Goal: Information Seeking & Learning: Understand process/instructions

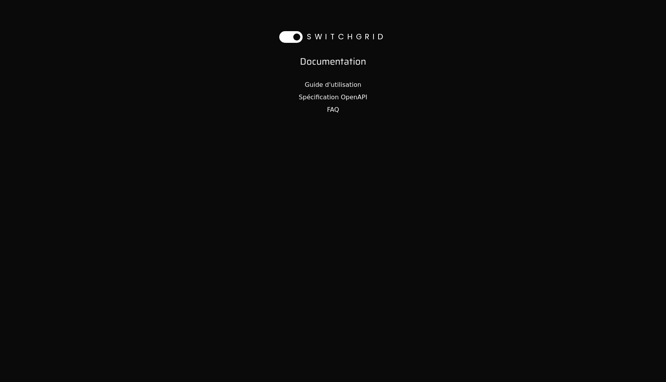
click at [321, 84] on link "Guide d'utilisation" at bounding box center [332, 84] width 56 height 7
click at [338, 84] on link "Guide d'utilisation" at bounding box center [332, 84] width 56 height 7
click at [339, 95] on link "Spécification OpenAPI" at bounding box center [333, 96] width 69 height 7
click at [331, 87] on link "Guide d'utilisation" at bounding box center [332, 84] width 56 height 7
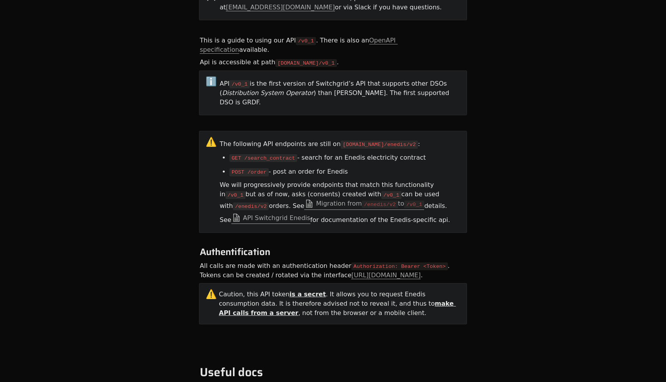
scroll to position [135, 0]
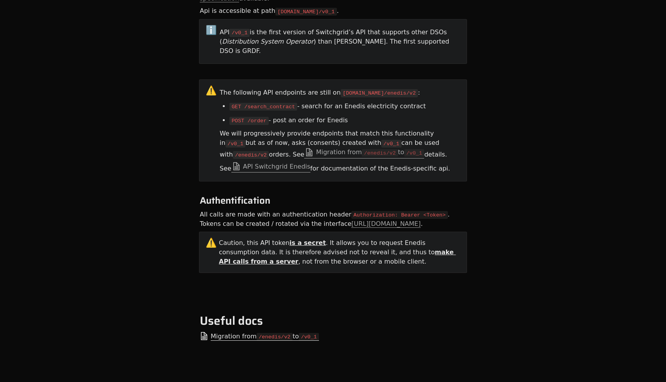
drag, startPoint x: 343, startPoint y: 73, endPoint x: 350, endPoint y: 218, distance: 144.6
click at [350, 215] on article "🚧 This document is WIP. This API is still beta, please reach us at contact@swit…" at bounding box center [333, 143] width 268 height 423
click at [350, 238] on div "Caution, this API token is a secret . It allows you to request Enedis consumpti…" at bounding box center [339, 252] width 241 height 28
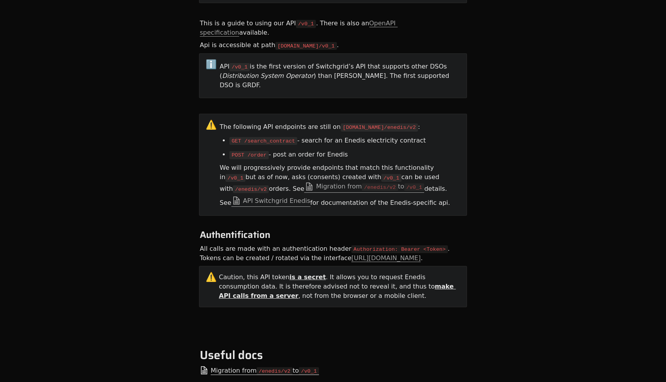
scroll to position [98, 0]
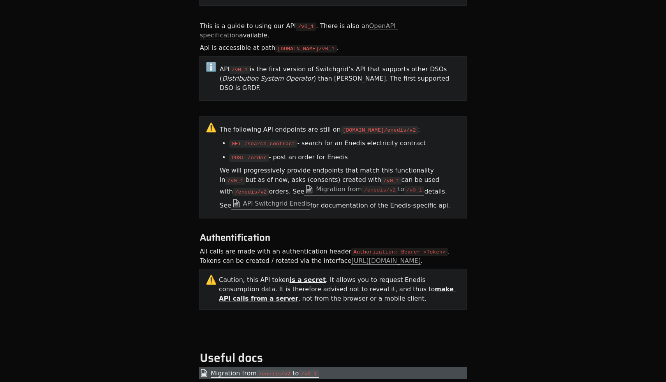
click at [294, 369] on span "Migration from /enedis/v2 to /v0_1" at bounding box center [265, 373] width 108 height 9
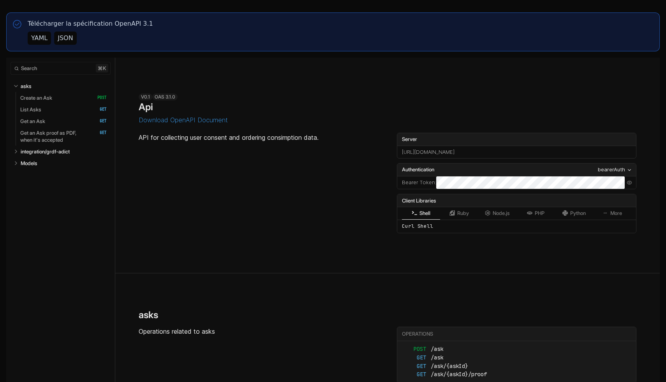
select select "**********"
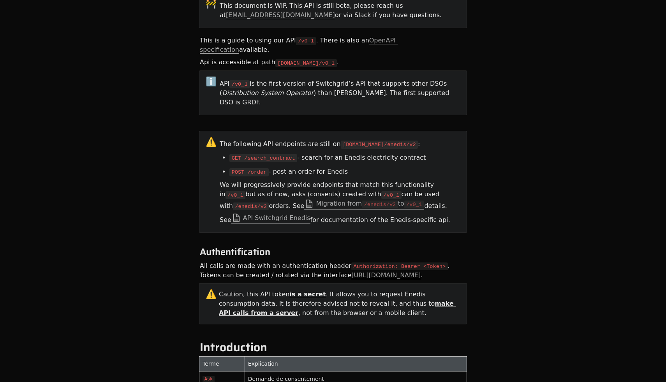
scroll to position [176, 0]
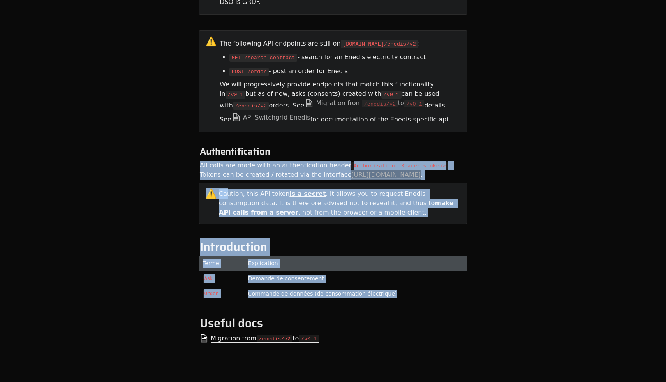
drag, startPoint x: 0, startPoint y: 0, endPoint x: 292, endPoint y: 296, distance: 415.7
click at [292, 296] on article "🚧 This document is WIP. This API is still beta, please reach us at contact@swit…" at bounding box center [333, 124] width 268 height 466
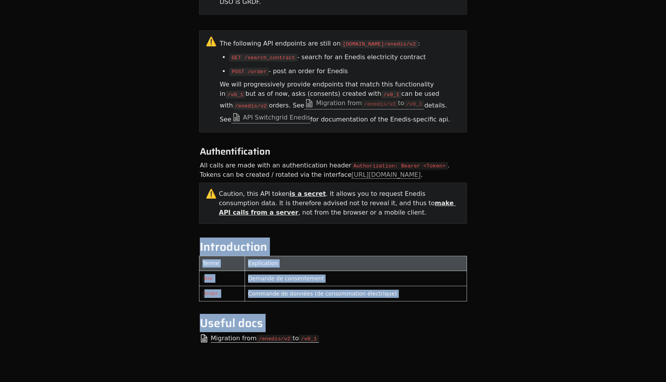
drag, startPoint x: 292, startPoint y: 296, endPoint x: 284, endPoint y: 222, distance: 74.4
click at [284, 223] on article "🚧 This document is WIP. This API is still beta, please reach us at contact@swit…" at bounding box center [333, 124] width 268 height 466
click at [284, 222] on article "🚧 This document is WIP. This API is still beta, please reach us at contact@swit…" at bounding box center [333, 124] width 268 height 466
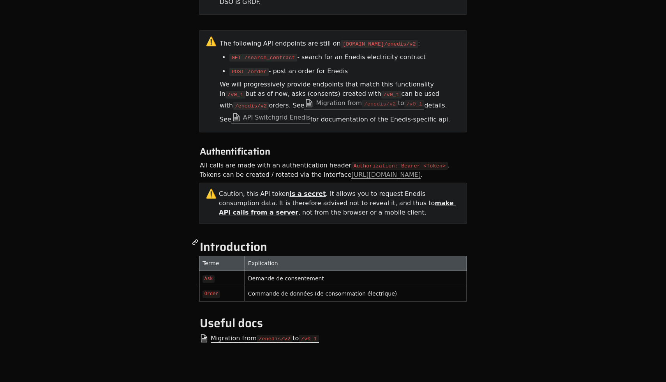
click at [252, 237] on span "Introduction" at bounding box center [233, 246] width 67 height 18
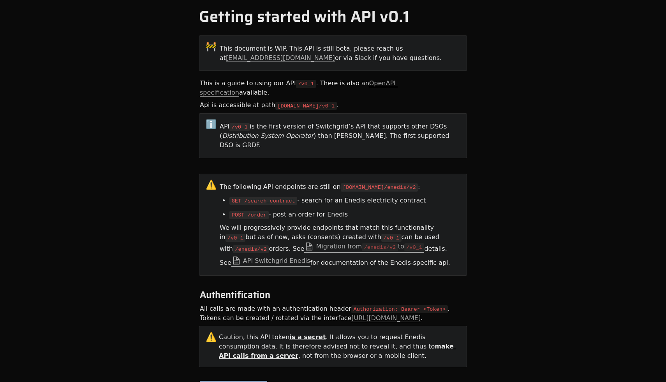
scroll to position [0, 0]
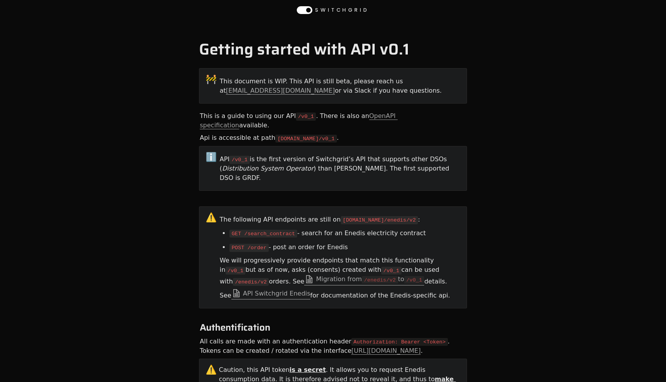
click at [357, 49] on h1 "Getting started with API v0.1" at bounding box center [333, 49] width 268 height 19
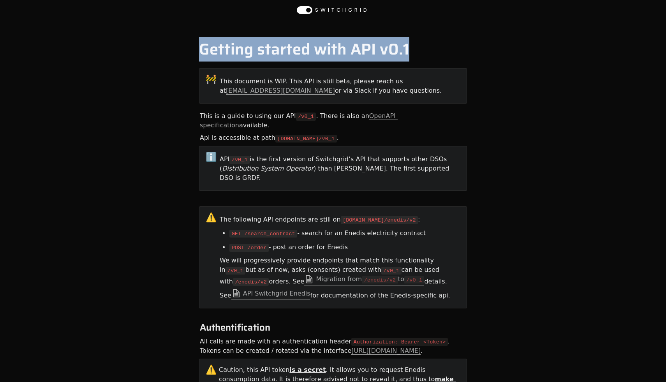
click at [357, 49] on h1 "Getting started with API v0.1" at bounding box center [333, 49] width 268 height 19
copy h1 "Getting started with API v0.1"
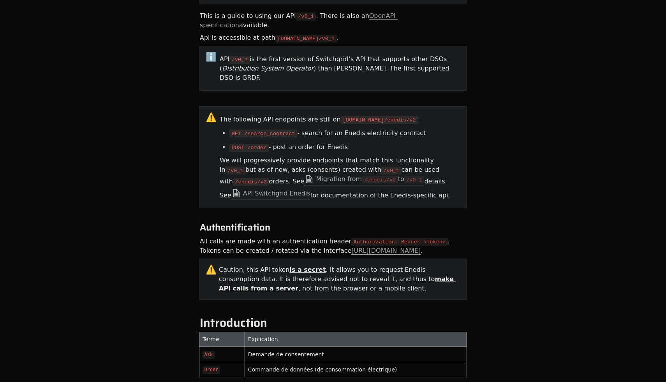
scroll to position [177, 0]
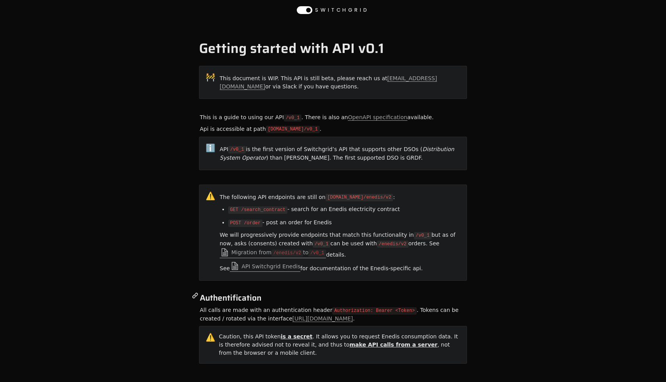
click at [237, 295] on span "Authentification" at bounding box center [231, 297] width 62 height 13
click at [279, 301] on article "🚧 This document is WIP. This API is still beta, please reach us at [EMAIL_ADDRE…" at bounding box center [333, 251] width 268 height 375
click at [229, 298] on span "Authentification" at bounding box center [231, 297] width 62 height 13
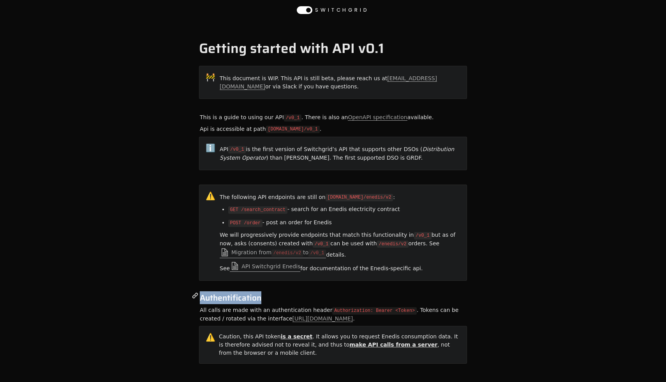
click at [260, 295] on span "Authentification" at bounding box center [231, 297] width 62 height 13
click at [235, 295] on span "Authentification" at bounding box center [231, 297] width 62 height 13
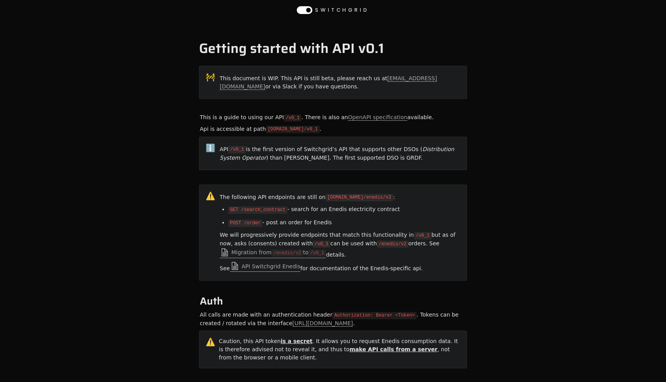
scroll to position [108, 0]
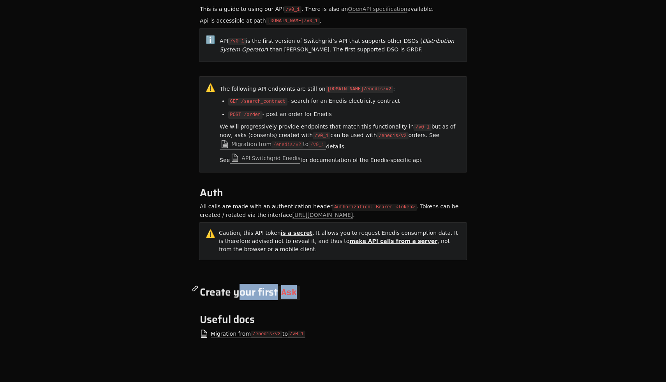
drag, startPoint x: 302, startPoint y: 295, endPoint x: 216, endPoint y: 284, distance: 86.7
click at [217, 284] on span "Create your first Ask" at bounding box center [250, 292] width 100 height 16
click at [334, 288] on article "🚧 This document is WIP. This API is still beta, please reach us at contact@swit…" at bounding box center [333, 153] width 268 height 395
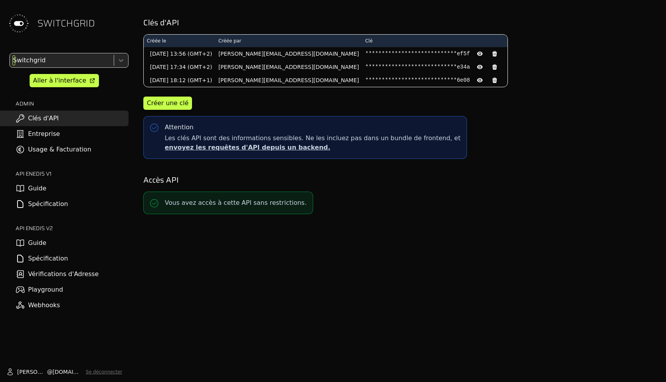
click at [85, 63] on div at bounding box center [60, 60] width 99 height 11
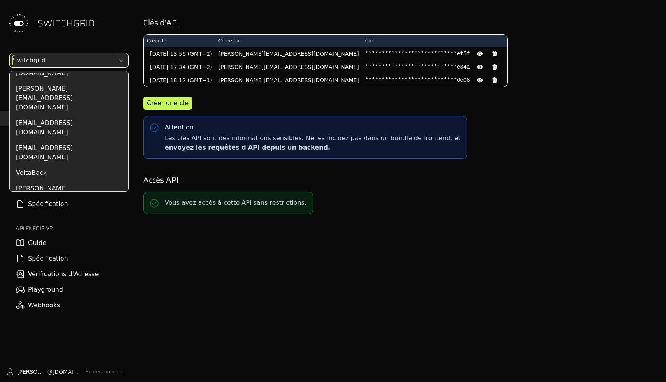
scroll to position [2485, 0]
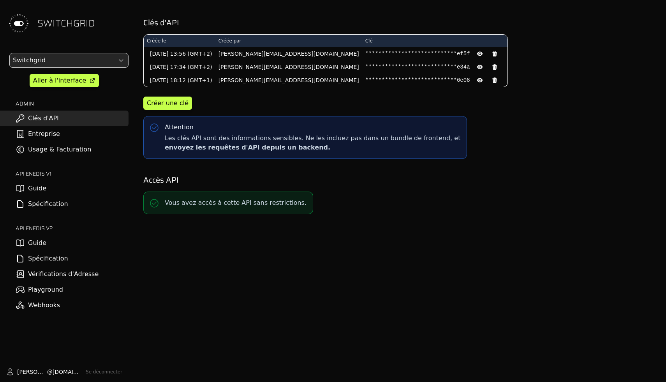
click at [80, 150] on link "Usage & Facturation" at bounding box center [64, 150] width 128 height 16
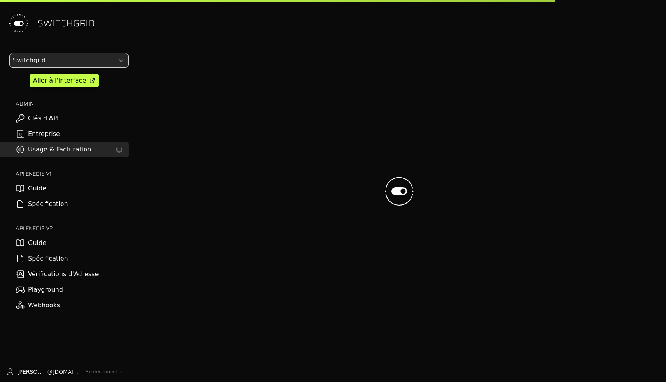
click at [80, 140] on link "Entreprise" at bounding box center [64, 134] width 128 height 16
click at [80, 116] on link "Clés d'API" at bounding box center [64, 119] width 128 height 16
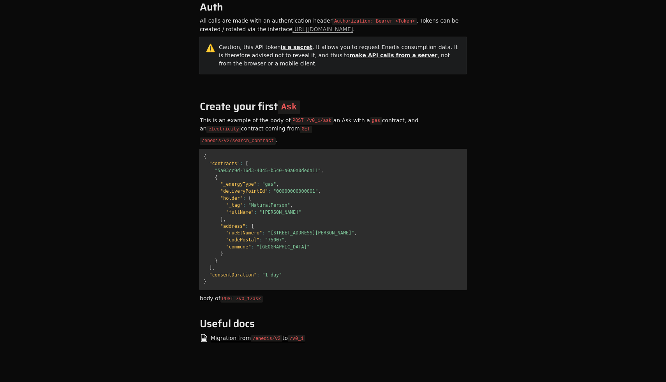
scroll to position [311, 0]
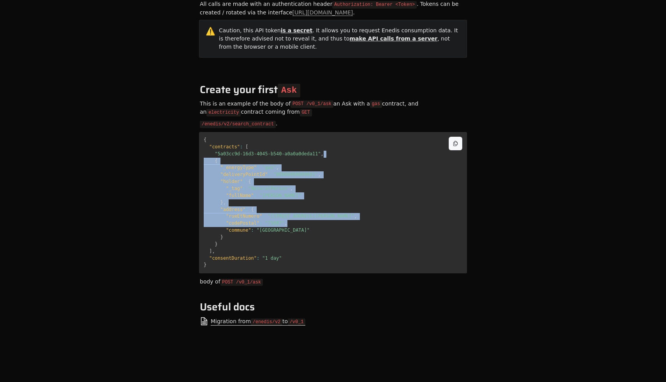
drag, startPoint x: 352, startPoint y: 146, endPoint x: 360, endPoint y: 232, distance: 86.7
click at [360, 230] on pre "{ "contracts" : [ "5a03cc9d-16d3-4045-b540-a0a0a0deda11" , { "_energyType" : "g…" at bounding box center [333, 202] width 268 height 141
click at [360, 232] on pre "{ "contracts" : [ "5a03cc9d-16d3-4045-b540-a0a0a0deda11" , { "_energyType" : "g…" at bounding box center [333, 202] width 268 height 141
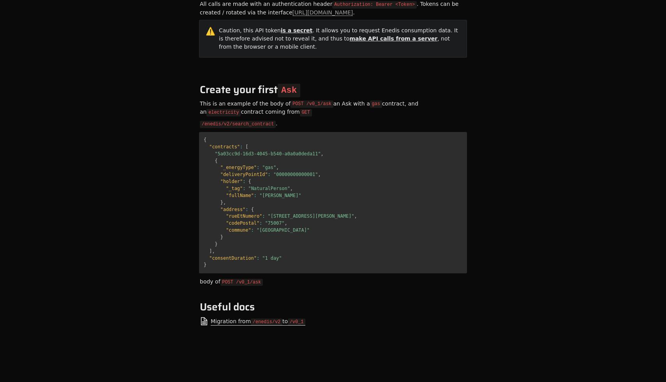
click at [476, 139] on div "Getting started with API v0.1 🚧 This document is WIP. This API is still beta, p…" at bounding box center [333, 48] width 666 height 675
click at [448, 139] on pre "{ "contracts" : [ "5a03cc9d-16d3-4045-b540-a0a0a0deda11" , { "_energyType" : "g…" at bounding box center [333, 202] width 268 height 141
click at [460, 138] on div at bounding box center [455, 144] width 14 height 14
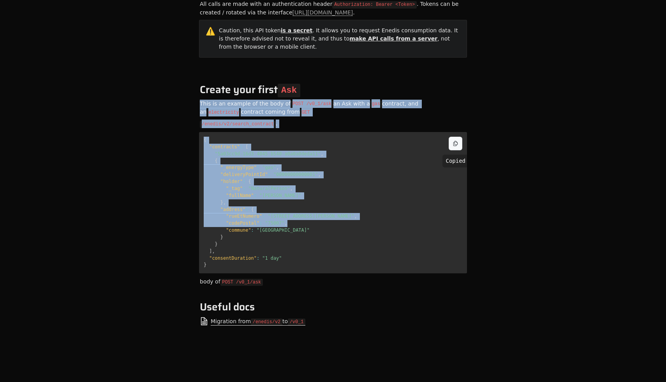
drag, startPoint x: 301, startPoint y: 84, endPoint x: 320, endPoint y: 248, distance: 165.4
click at [320, 248] on article "🚧 This document is WIP. This API is still beta, please reach us at [EMAIL_ADDRE…" at bounding box center [333, 46] width 268 height 585
click at [320, 248] on pre "Copied { "contracts" : [ "5a03cc9d-16d3-4045-b540-a0a0a0deda11" , { "_energyTyp…" at bounding box center [333, 202] width 268 height 141
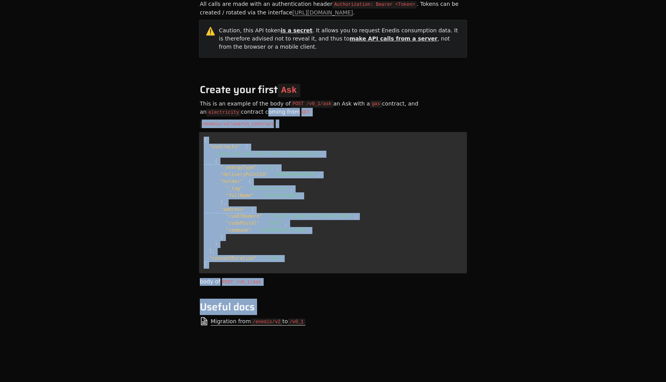
drag, startPoint x: 337, startPoint y: 300, endPoint x: 218, endPoint y: 99, distance: 233.5
click at [218, 99] on article "🚧 This document is WIP. This API is still beta, please reach us at contact@swit…" at bounding box center [333, 46] width 268 height 585
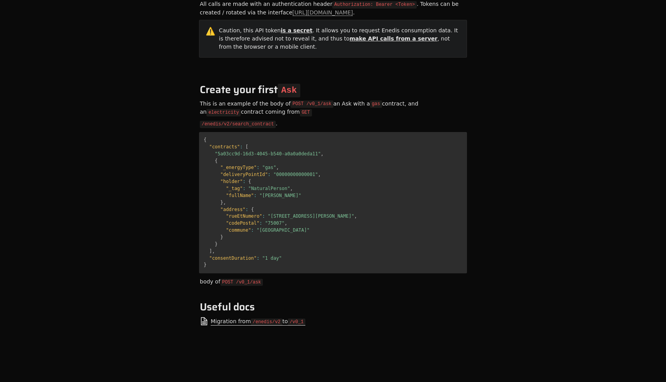
click at [217, 98] on div "This is an example of the body of POST /v0_1/ask an Ask with a gas contract, an…" at bounding box center [333, 107] width 268 height 19
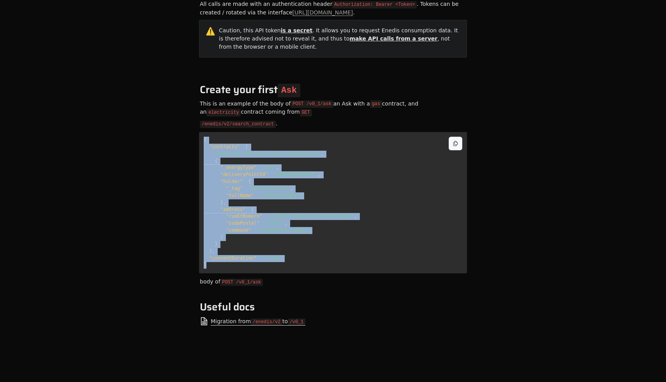
drag, startPoint x: 203, startPoint y: 132, endPoint x: 227, endPoint y: 266, distance: 136.5
click at [227, 266] on pre "{ "contracts" : [ "5a03cc9d-16d3-4045-b540-a0a0a0deda11" , { "_energyType" : "g…" at bounding box center [333, 202] width 268 height 141
copy code "{ "contracts" : [ "5a03cc9d-16d3-4045-b540-a0a0a0deda11" , { "_energyType" : "g…"
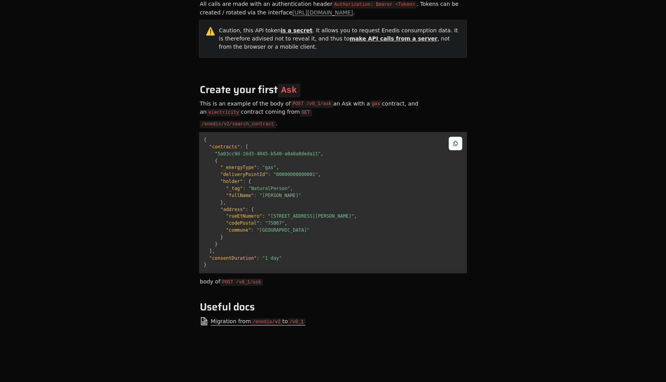
click at [269, 142] on pre "{ "contracts" : [ "5a03cc9d-16d3-4045-b540-a0a0a0deda11" , { "_energyType" : "g…" at bounding box center [333, 202] width 268 height 141
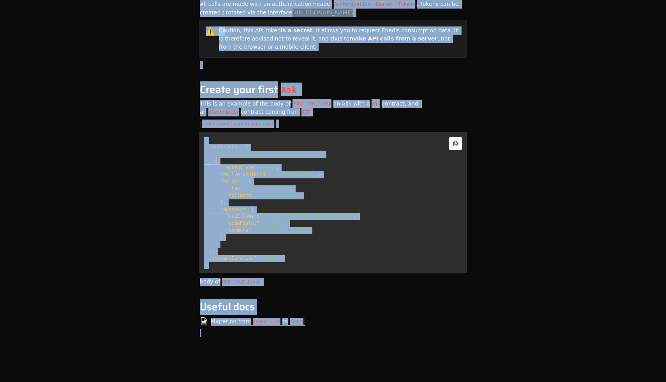
copy body "SWITCHGRID Getting started with API v0.1 🚧 This document is WIP. This API is st…"
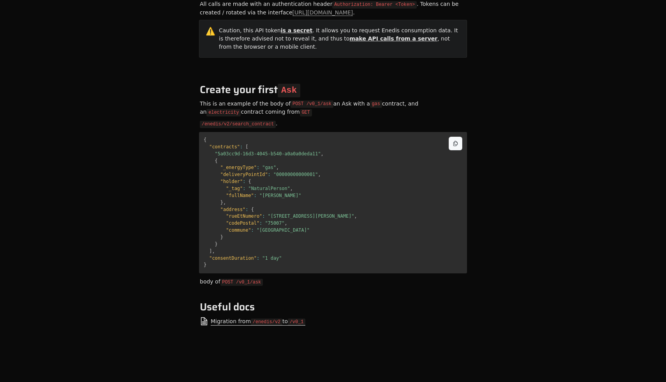
click at [267, 165] on span ""gas"" at bounding box center [269, 167] width 14 height 5
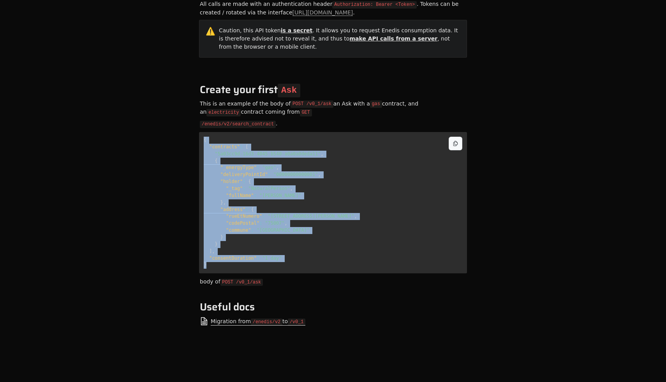
drag, startPoint x: 231, startPoint y: 266, endPoint x: 204, endPoint y: 135, distance: 133.2
click at [204, 135] on pre "{ "contracts" : [ "5a03cc9d-16d3-4045-b540-a0a0a0deda11" , { "_energyType" : "g…" at bounding box center [333, 202] width 268 height 141
copy code "{ "contracts" : [ "5a03cc9d-16d3-4045-b540-a0a0a0deda11" , { "_energyType" : "g…"
click at [204, 137] on span "{" at bounding box center [205, 139] width 3 height 5
drag, startPoint x: 204, startPoint y: 135, endPoint x: 250, endPoint y: 240, distance: 114.9
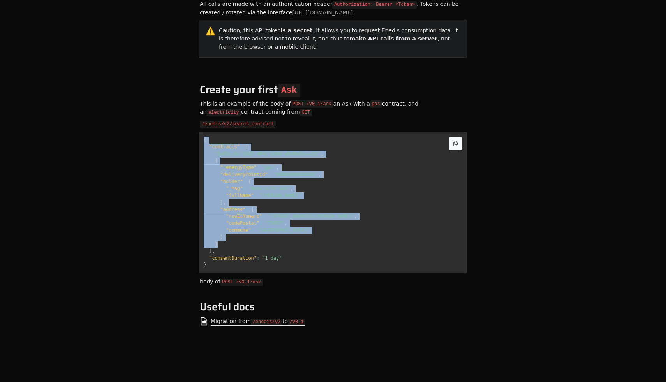
click at [250, 240] on pre "{ "contracts" : [ "5a03cc9d-16d3-4045-b540-a0a0a0deda11" , { "_energyType" : "g…" at bounding box center [333, 202] width 268 height 141
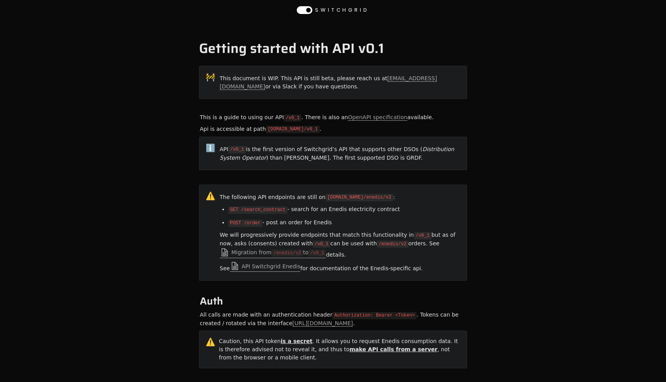
scroll to position [311, 0]
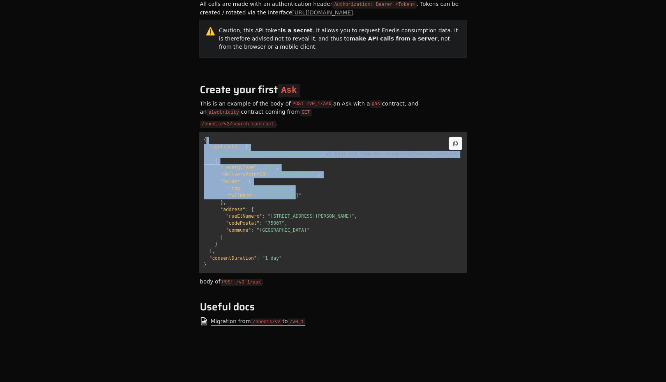
drag, startPoint x: 346, startPoint y: 137, endPoint x: 360, endPoint y: 218, distance: 81.7
click at [360, 218] on pre "{ "contracts" : [ "5a03cc9d-16d3-4045-b540-a0a0a0deda11" , // Contract from GET…" at bounding box center [333, 202] width 268 height 141
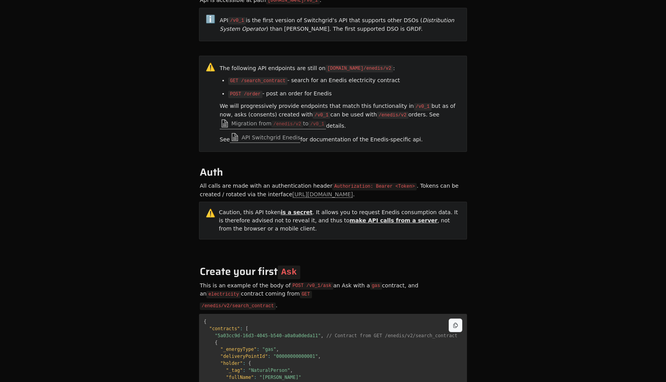
scroll to position [0, 0]
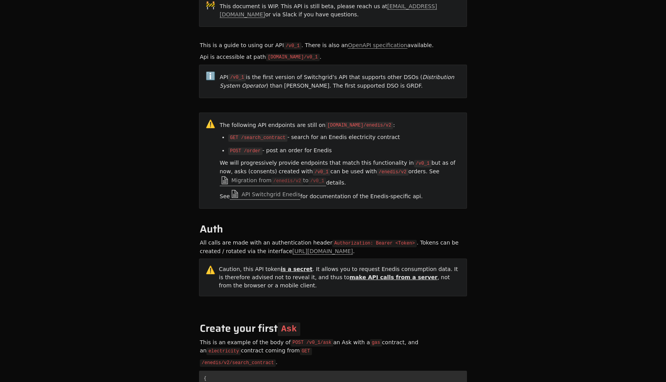
click at [336, 158] on div "We will progressively provide endpoints that match this functionality in /v0_1 …" at bounding box center [339, 173] width 241 height 30
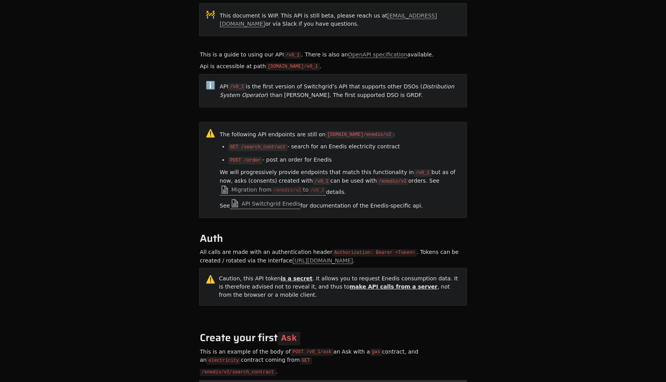
scroll to position [62, 0]
click at [307, 162] on li "POST /order - post an order for Enedis" at bounding box center [344, 161] width 232 height 13
click at [322, 162] on li "POST /order - post an order for Enedis" at bounding box center [344, 161] width 232 height 13
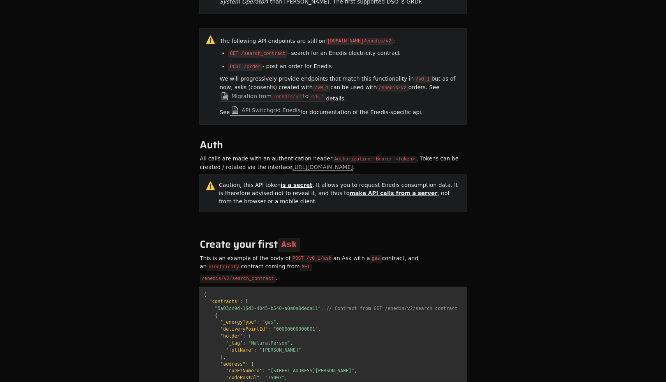
scroll to position [311, 0]
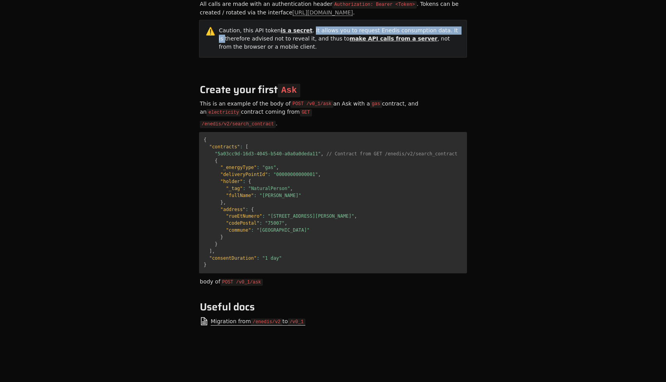
drag, startPoint x: 305, startPoint y: 28, endPoint x: 442, endPoint y: 27, distance: 137.0
click at [443, 27] on div "Caution, this API token is a secret . It allows you to request Enedis consumpti…" at bounding box center [339, 38] width 241 height 25
click at [456, 105] on div "This is an example of the body of POST /v0_1/ask an Ask with a gas contract, an…" at bounding box center [333, 107] width 268 height 19
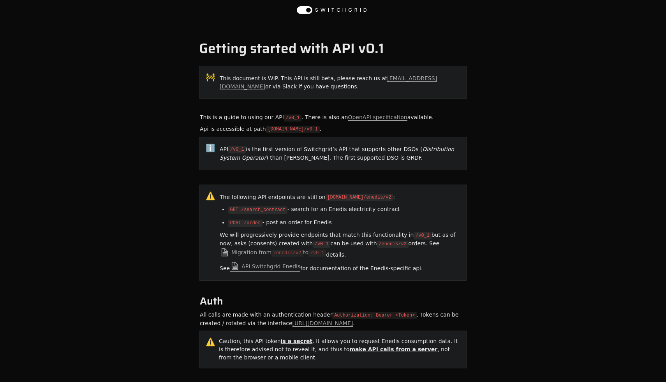
drag, startPoint x: 360, startPoint y: 199, endPoint x: 368, endPoint y: 234, distance: 35.8
click at [368, 234] on article "🚧 This document is WIP. This API is still beta, please reach us at contact@swit…" at bounding box center [333, 356] width 268 height 585
click at [368, 237] on div "We will progressively provide endpoints that match this functionality in /v0_1 …" at bounding box center [339, 245] width 241 height 30
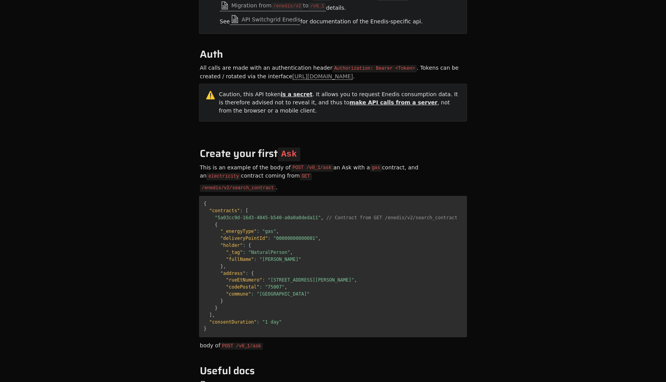
scroll to position [311, 0]
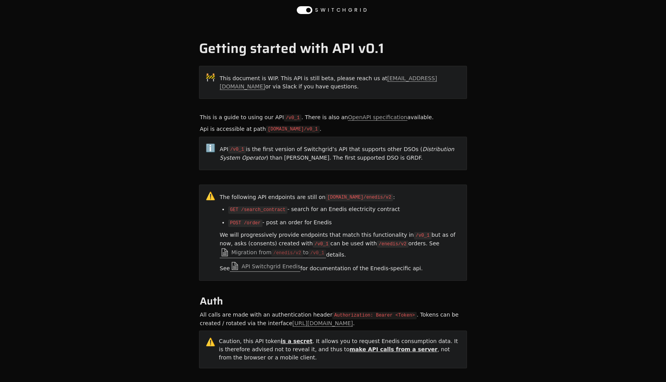
scroll to position [144, 0]
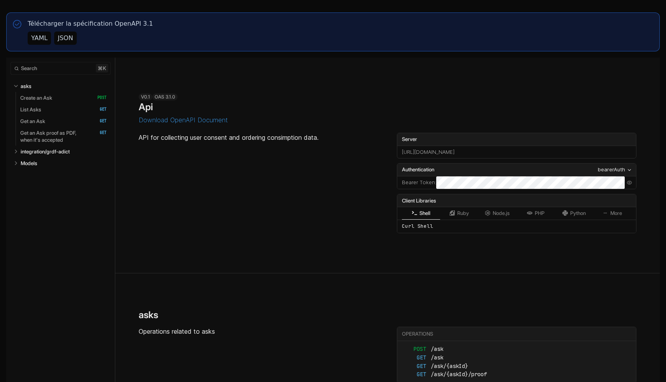
select select "**********"
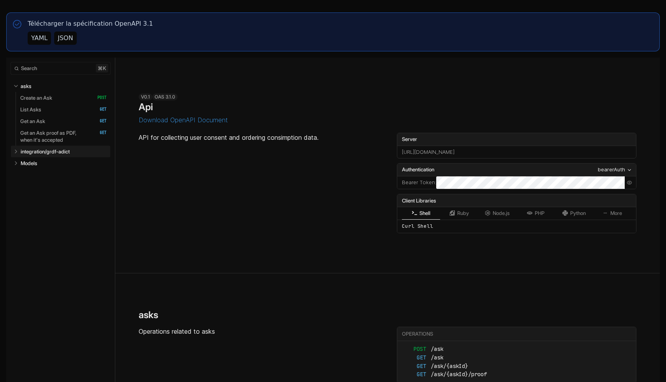
click at [62, 149] on p "integration/grdf-adict" at bounding box center [45, 151] width 49 height 7
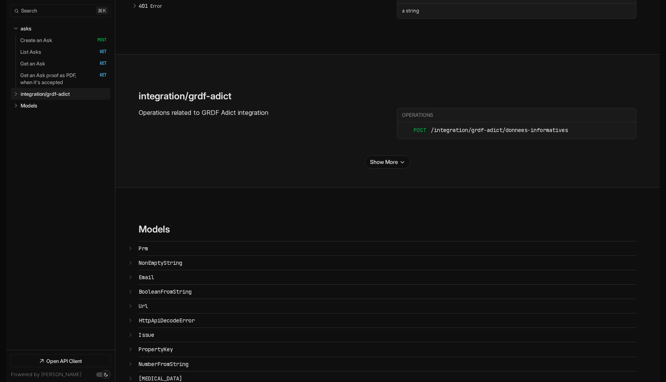
select select "**********"
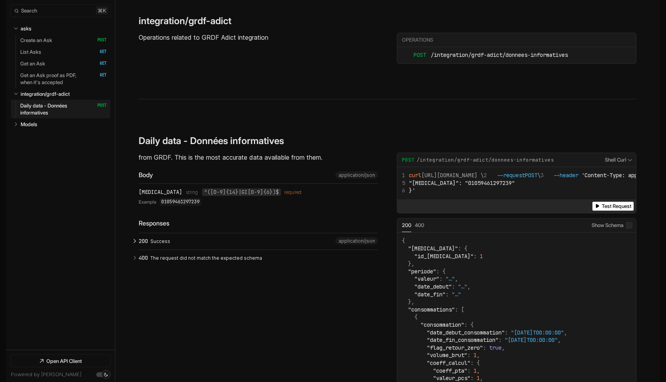
scroll to position [2576, 0]
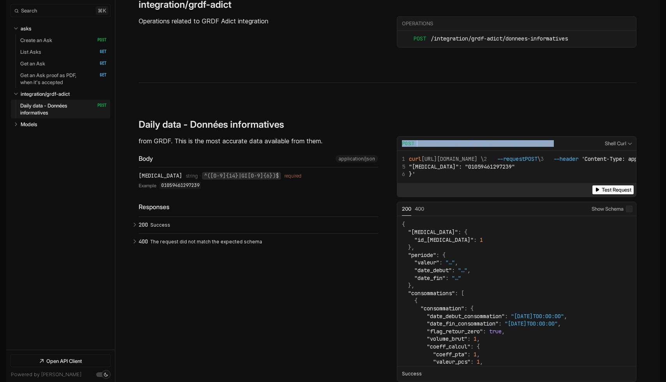
copy div "POST /integration/grdf-adict/donnees-informatives"
drag, startPoint x: 557, startPoint y: 113, endPoint x: 401, endPoint y: 114, distance: 155.7
click at [402, 140] on div "Request Example for POST /integration/grdf-adict/donnees-informatives" at bounding box center [501, 143] width 198 height 7
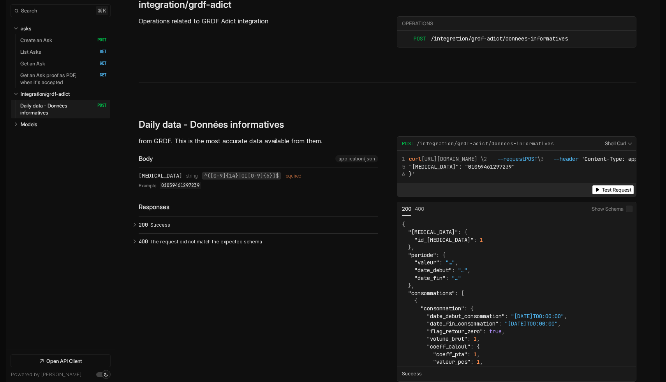
click at [629, 206] on span "Example Responses" at bounding box center [629, 209] width 7 height 7
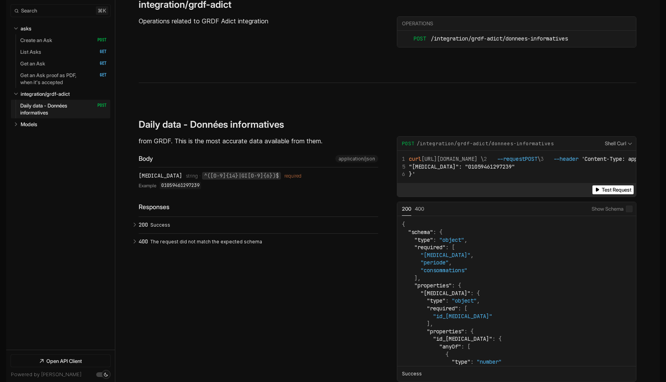
click at [629, 206] on span "Example Responses" at bounding box center [629, 209] width 7 height 7
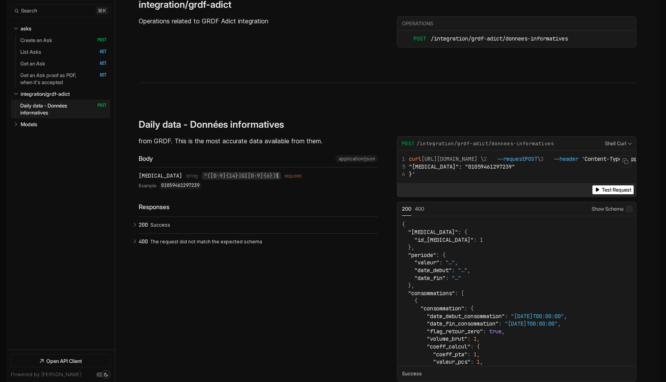
click at [452, 163] on span ""pce": "01059461297239"" at bounding box center [462, 166] width 106 height 7
copy span "01059461297239"
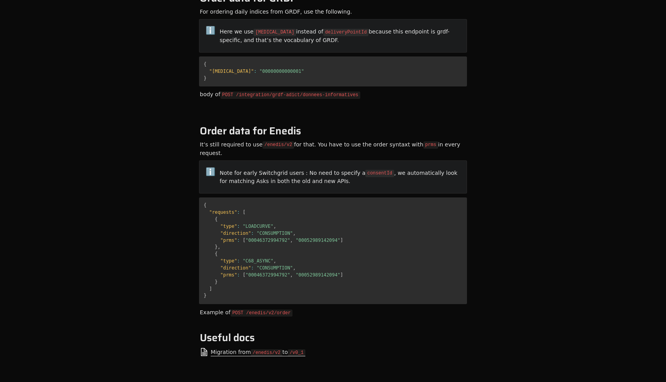
scroll to position [448, 0]
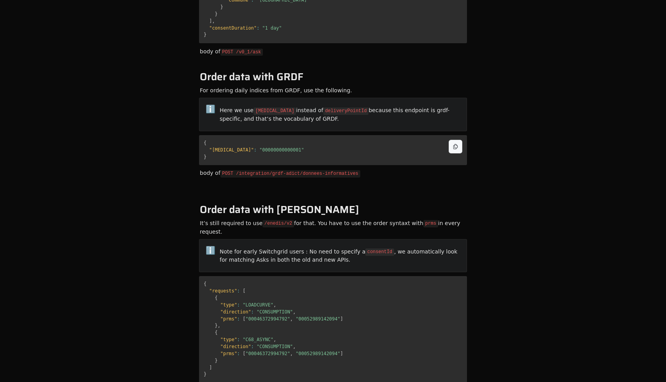
scroll to position [640, 0]
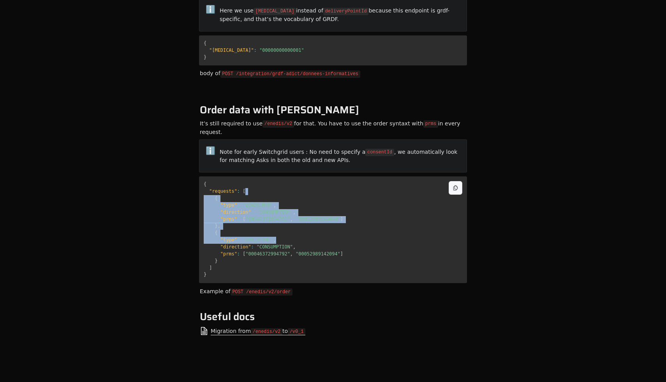
drag, startPoint x: 342, startPoint y: 176, endPoint x: 349, endPoint y: 253, distance: 77.0
click at [349, 243] on pre "{ "requests" : [ { "type" : "LOADCURVE" , "direction" : "CONSUMPTION" , "prms" …" at bounding box center [333, 229] width 268 height 107
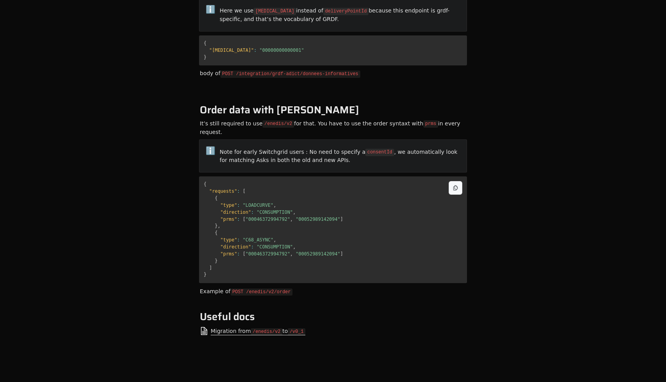
click at [349, 253] on pre "{ "requests" : [ { "type" : "LOADCURVE" , "direction" : "CONSUMPTION" , "prms" …" at bounding box center [333, 229] width 268 height 107
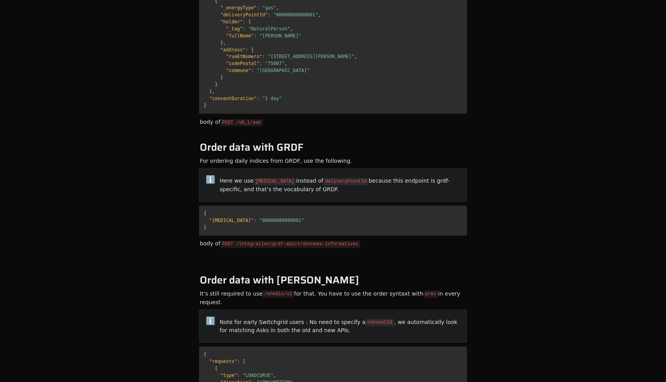
scroll to position [471, 0]
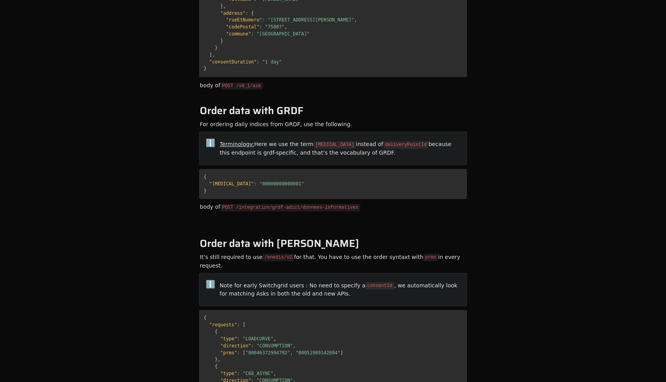
scroll to position [509, 0]
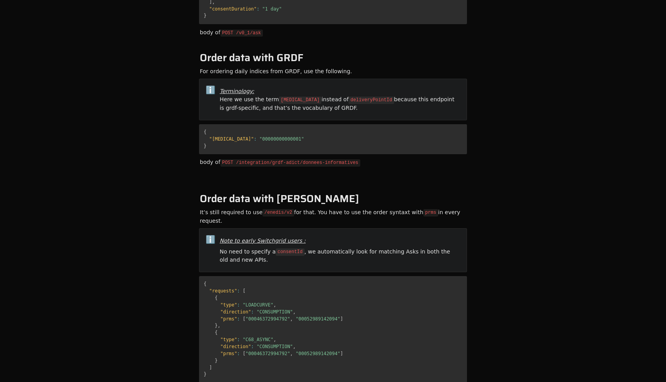
scroll to position [608, 0]
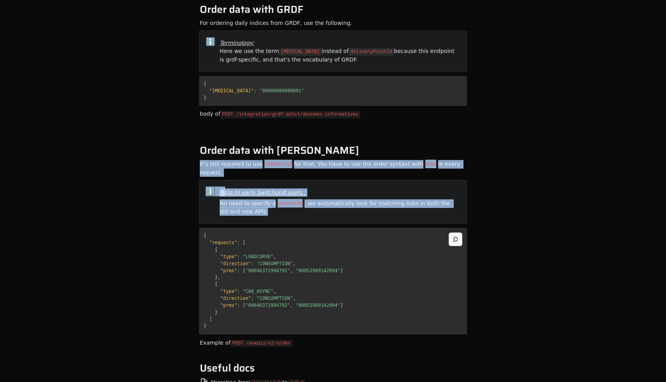
drag, startPoint x: 0, startPoint y: 0, endPoint x: 336, endPoint y: 216, distance: 399.3
click at [336, 228] on pre "{ "requests" : [ { "type" : "LOADCURVE" , "direction" : "CONSUMPTION" , "prms" …" at bounding box center [333, 281] width 268 height 107
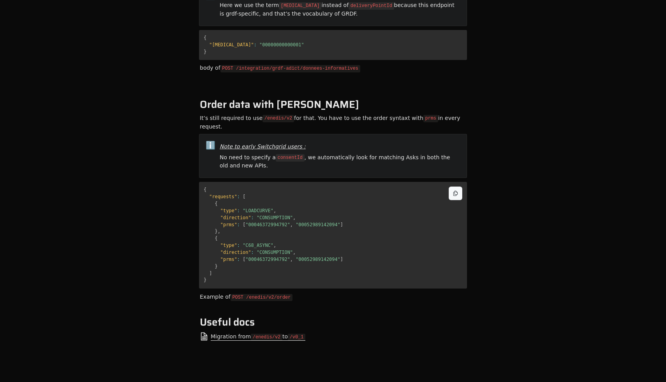
scroll to position [659, 0]
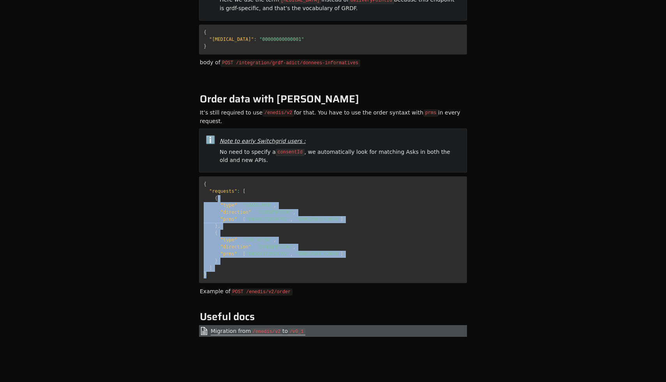
drag, startPoint x: 336, startPoint y: 185, endPoint x: 354, endPoint y: 320, distance: 136.4
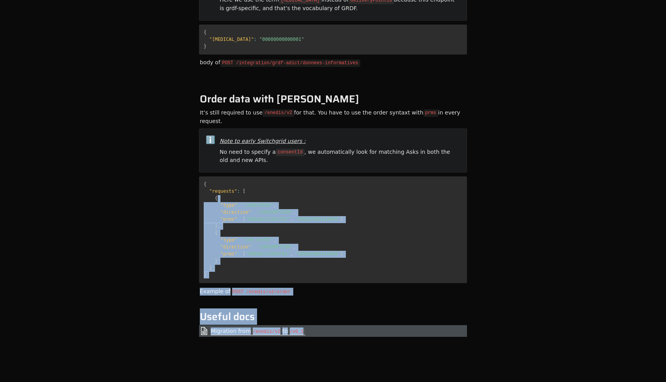
click at [354, 325] on link "Migration from /enedis/v2 to /v0_1" at bounding box center [333, 331] width 268 height 12
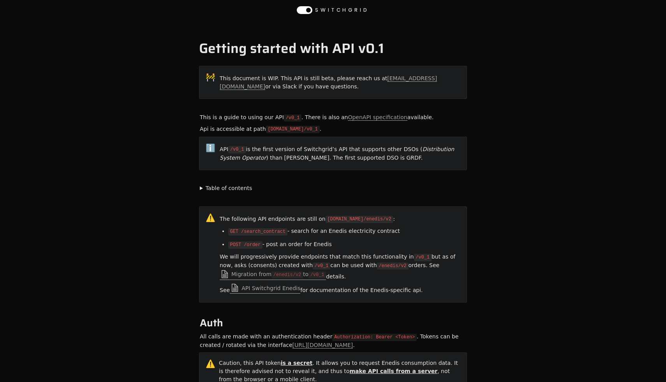
click at [206, 187] on summary "Table of contents" at bounding box center [333, 188] width 266 height 8
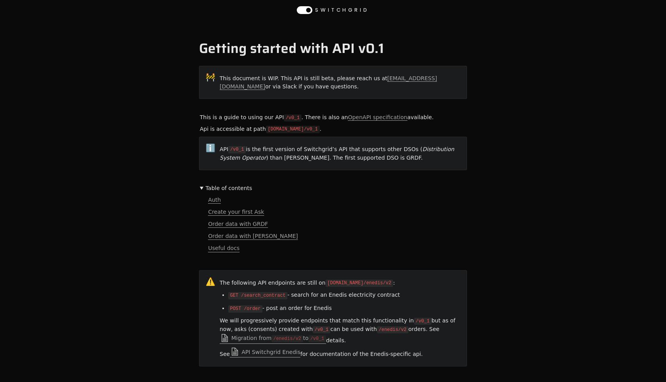
click at [212, 186] on summary "Table of contents" at bounding box center [333, 188] width 266 height 8
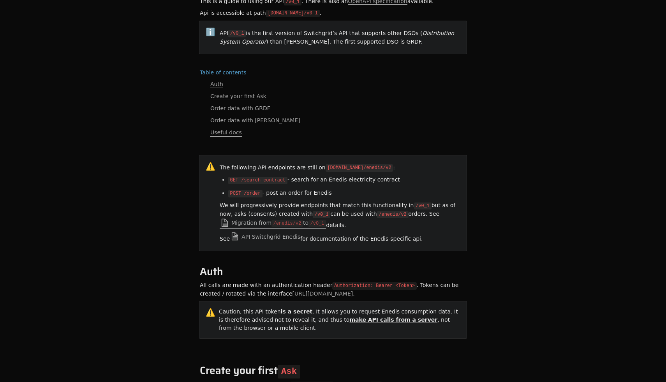
scroll to position [119, 0]
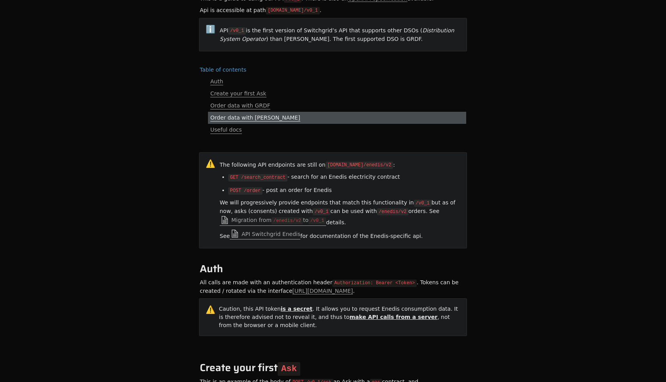
click at [228, 118] on span "Order data with [PERSON_NAME]" at bounding box center [255, 117] width 90 height 7
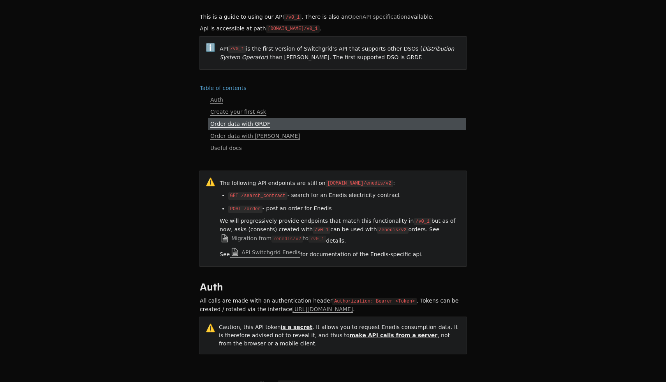
click at [228, 118] on link "Order data with GRDF" at bounding box center [337, 124] width 258 height 12
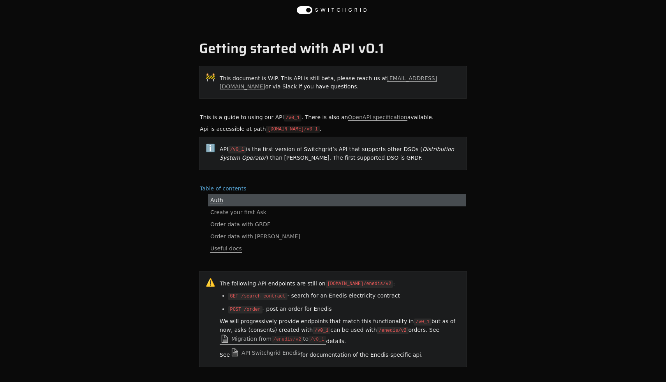
click at [218, 202] on span "Auth" at bounding box center [216, 200] width 13 height 7
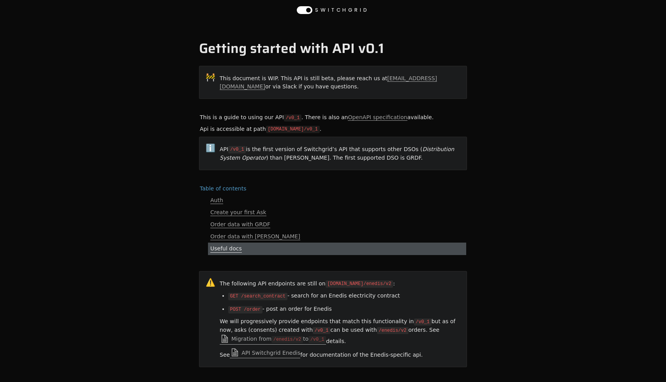
click at [221, 250] on span "Useful docs" at bounding box center [226, 248] width 32 height 7
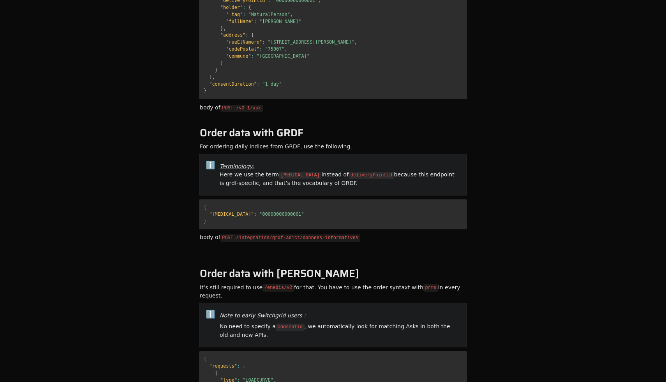
scroll to position [472, 0]
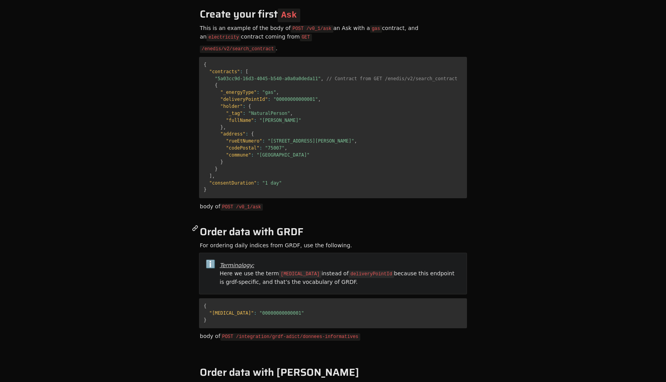
click at [201, 223] on span "Order data with GRDF" at bounding box center [252, 231] width 104 height 16
click at [200, 223] on span "Order data with GRDF" at bounding box center [252, 231] width 104 height 16
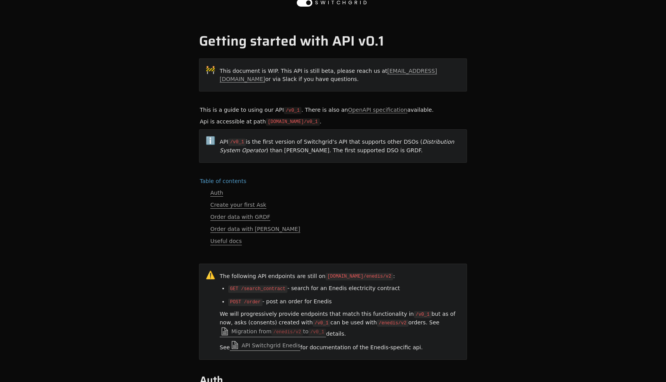
scroll to position [0, 0]
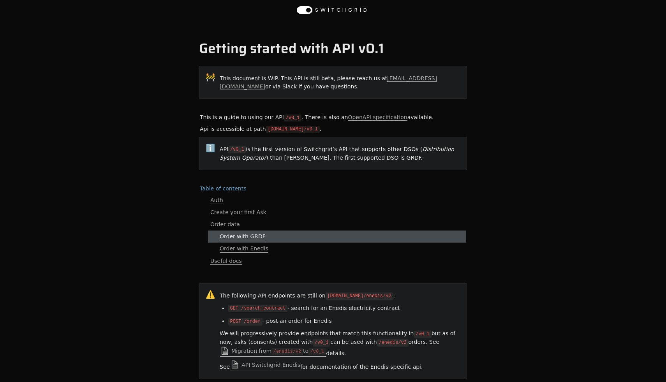
click at [248, 238] on span "Order with GRDF" at bounding box center [243, 236] width 46 height 7
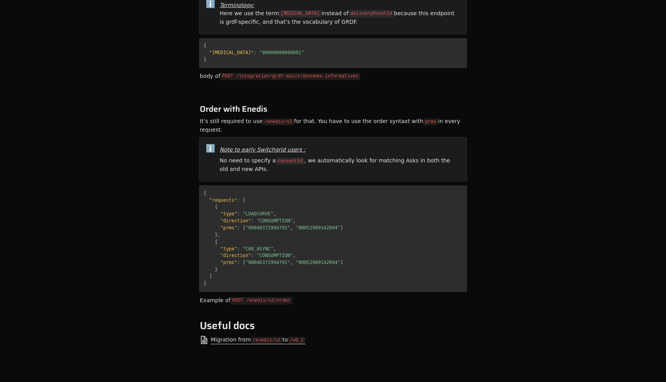
scroll to position [621, 0]
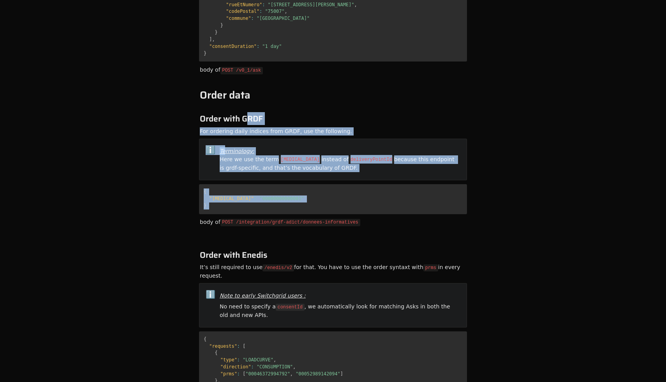
drag, startPoint x: 245, startPoint y: 116, endPoint x: 247, endPoint y: 221, distance: 104.7
click at [247, 221] on div "body of POST /integration/grdf-adict/donnees-informatives" at bounding box center [333, 222] width 268 height 11
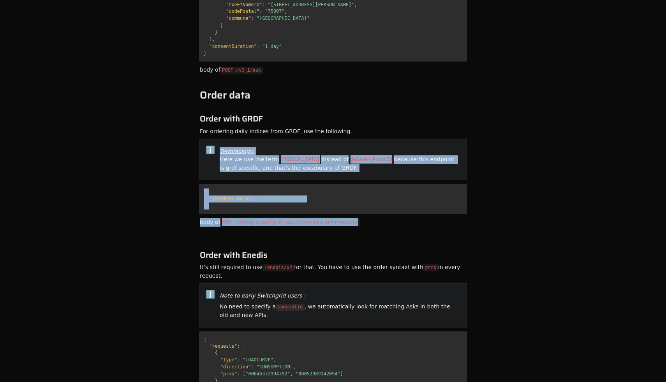
drag, startPoint x: 247, startPoint y: 221, endPoint x: 243, endPoint y: 135, distance: 86.5
click at [243, 139] on div "ℹ️ Terminology: Here we use the term [MEDICAL_DATA] instead of deliveryPointId …" at bounding box center [333, 160] width 268 height 42
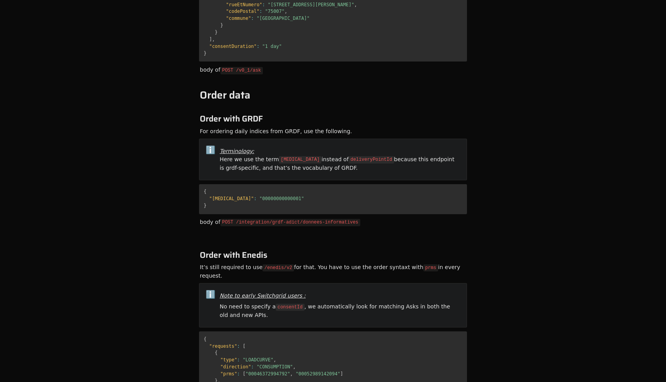
scroll to position [688, 0]
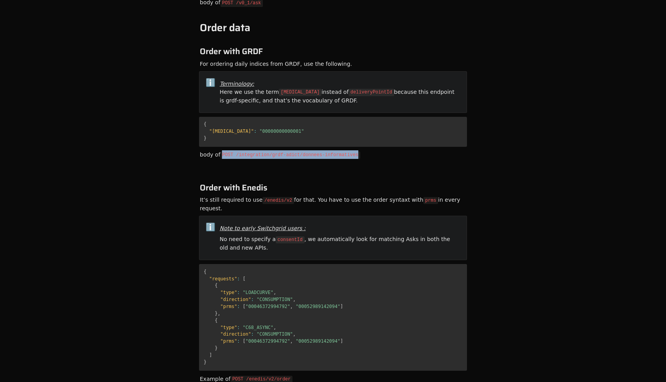
drag, startPoint x: 222, startPoint y: 148, endPoint x: 411, endPoint y: 148, distance: 188.8
click at [412, 149] on div "body of POST /integration/grdf-adict/donnees-informatives" at bounding box center [333, 154] width 268 height 11
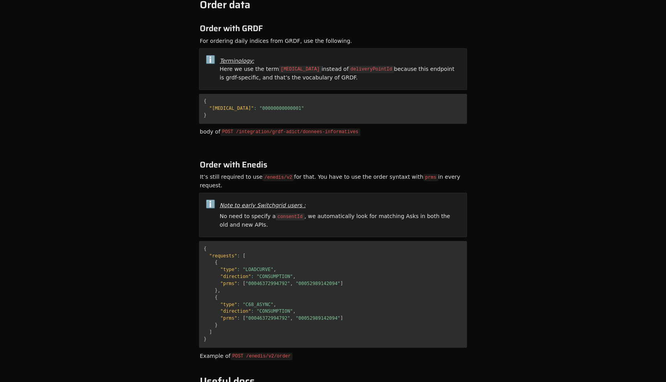
scroll to position [678, 0]
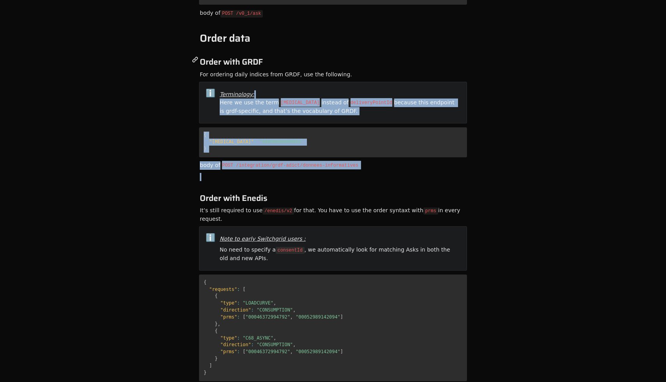
drag, startPoint x: 375, startPoint y: 168, endPoint x: 250, endPoint y: 51, distance: 171.0
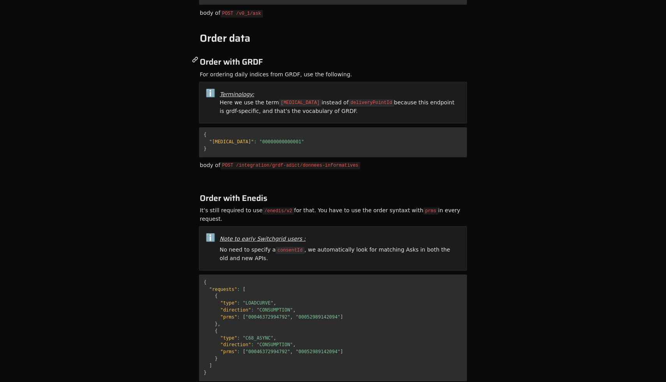
click at [253, 63] on span "Order with GRDF" at bounding box center [231, 61] width 63 height 13
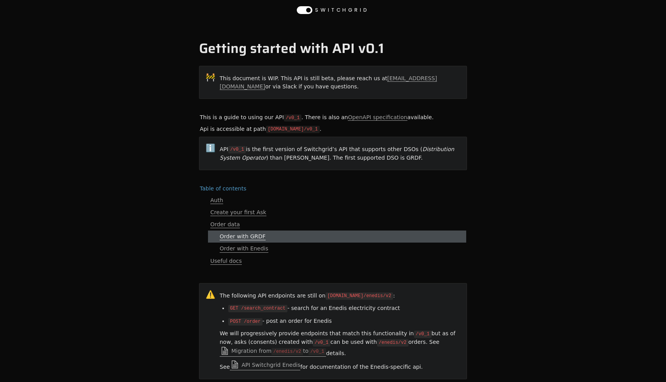
click at [233, 237] on span "Order with GRDF" at bounding box center [243, 236] width 46 height 7
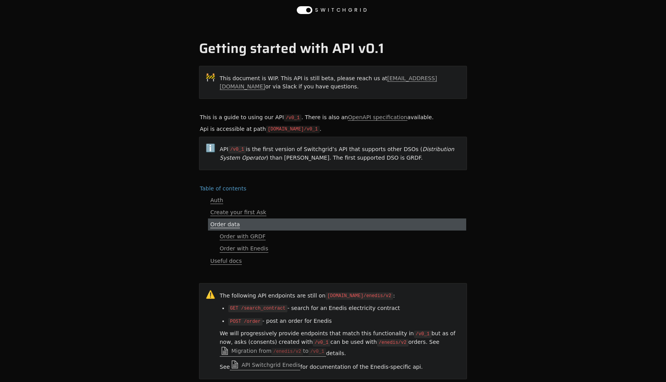
click at [230, 223] on span "Order data" at bounding box center [225, 224] width 30 height 7
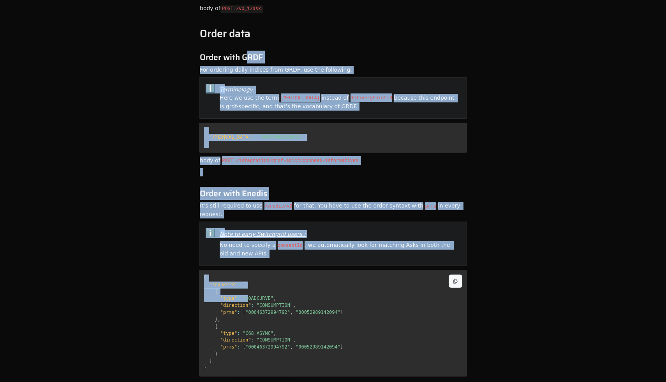
drag, startPoint x: 247, startPoint y: 55, endPoint x: 247, endPoint y: 309, distance: 253.8
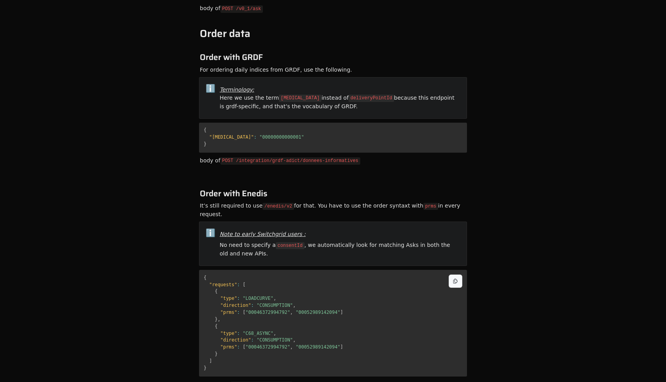
click at [247, 309] on pre "{ "requests" : [ { "type" : "LOADCURVE" , "direction" : "CONSUMPTION" , "prms" …" at bounding box center [333, 323] width 268 height 107
drag, startPoint x: 247, startPoint y: 309, endPoint x: 247, endPoint y: 113, distance: 196.2
click at [247, 113] on div "ℹ️ Terminology: Here we use the term pce instead of deliveryPointId because thi…" at bounding box center [333, 98] width 268 height 42
drag, startPoint x: 247, startPoint y: 113, endPoint x: 248, endPoint y: 142, distance: 29.2
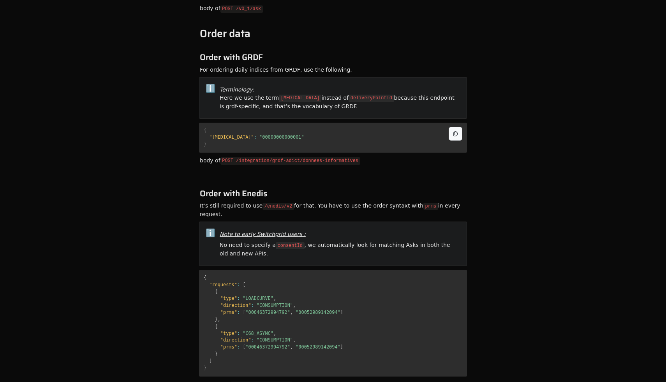
copy article "because this endpoint is grdf-specific, and that’s the vocabulary of GRDF. { "p…"
click at [248, 142] on pre "{ "pce" : "00000000000001" }" at bounding box center [333, 138] width 268 height 30
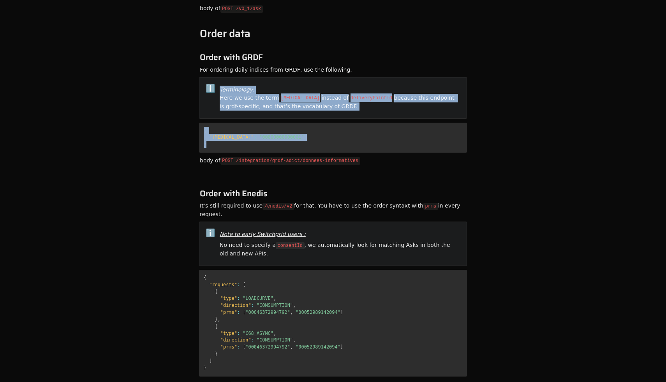
drag, startPoint x: 248, startPoint y: 142, endPoint x: 185, endPoint y: 109, distance: 71.4
copy article "ℹ️ Terminology: Here we use the term pce instead of deliveryPointId because thi…"
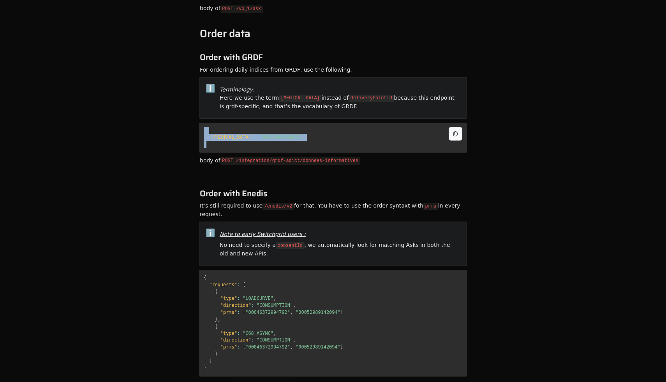
drag, startPoint x: 208, startPoint y: 118, endPoint x: 233, endPoint y: 139, distance: 32.6
click at [233, 139] on pre "{ "pce" : "00000000000001" }" at bounding box center [333, 138] width 268 height 30
copy code "{ "pce" : "00000000000001" }"
click at [233, 139] on pre "{ "pce" : "00000000000001" }" at bounding box center [333, 138] width 268 height 30
drag, startPoint x: 233, startPoint y: 139, endPoint x: 202, endPoint y: 124, distance: 34.8
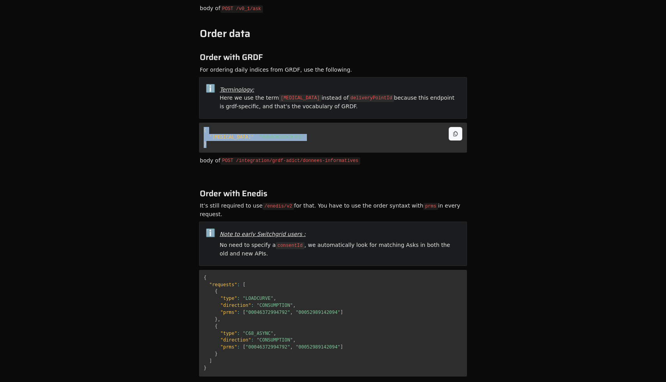
click at [202, 124] on pre "{ "pce" : "00000000000001" }" at bounding box center [333, 138] width 268 height 30
copy code "{ "pce" : "00000000000001" }"
click at [202, 124] on pre "{ "pce" : "00000000000001" }" at bounding box center [333, 138] width 268 height 30
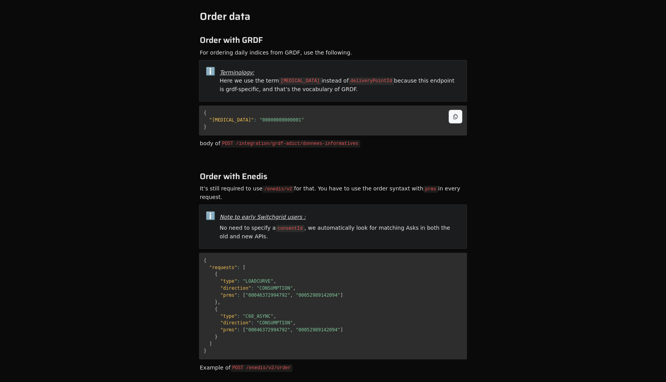
scroll to position [701, 0]
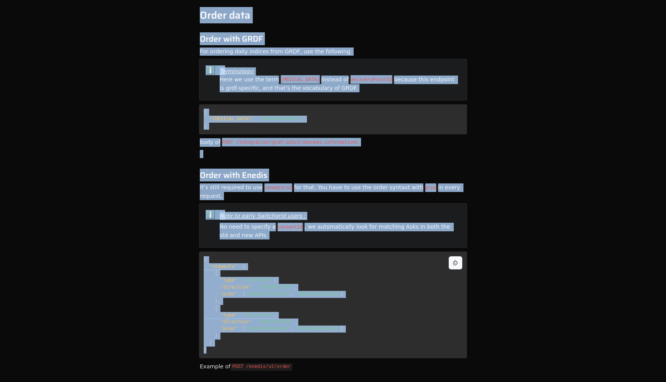
drag, startPoint x: 316, startPoint y: 7, endPoint x: 269, endPoint y: 341, distance: 337.7
click at [269, 341] on pre "{ "requests" : [ { "type" : "LOADCURVE" , "direction" : "CONSUMPTION" , "prms" …" at bounding box center [333, 304] width 268 height 107
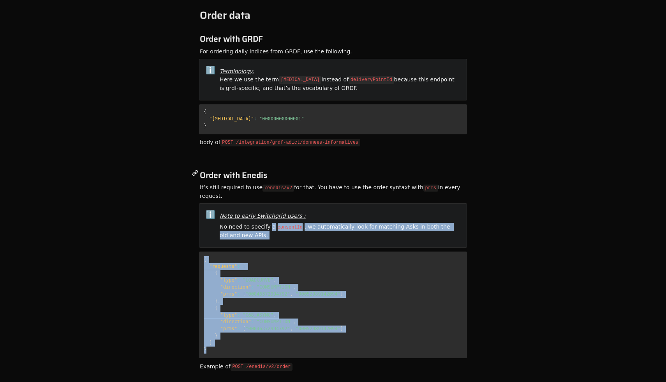
drag, startPoint x: 269, startPoint y: 341, endPoint x: 268, endPoint y: 164, distance: 177.9
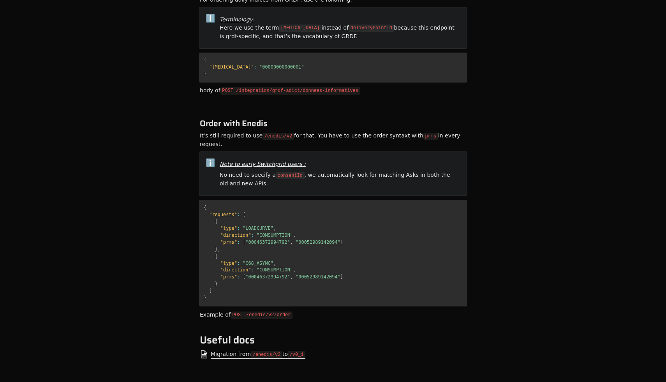
scroll to position [776, 0]
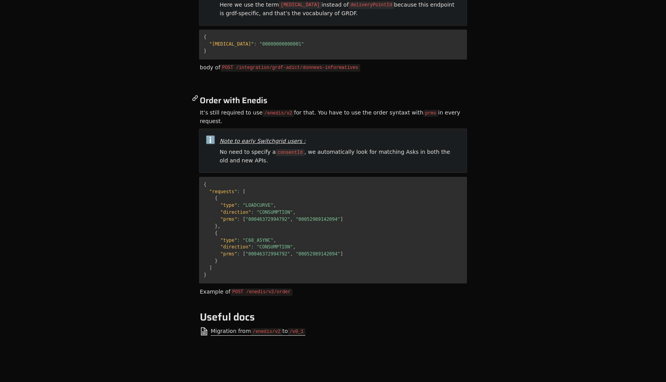
click at [252, 94] on span "Order with Enedis" at bounding box center [233, 100] width 67 height 13
click at [193, 95] on icon at bounding box center [195, 98] width 6 height 6
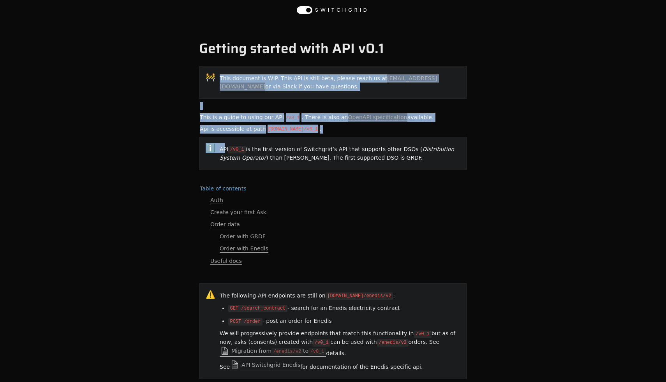
drag, startPoint x: 287, startPoint y: 64, endPoint x: 292, endPoint y: 153, distance: 88.9
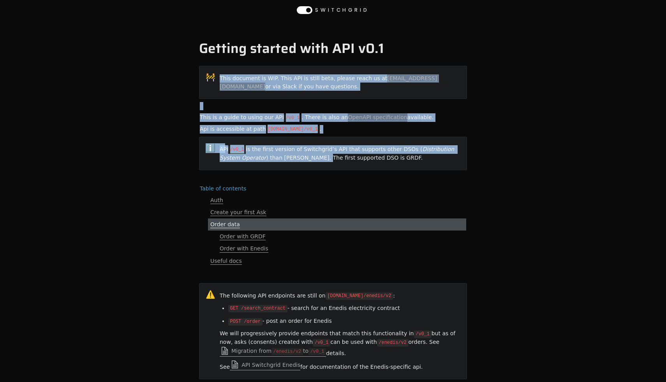
click at [302, 218] on link "Order data" at bounding box center [337, 224] width 258 height 12
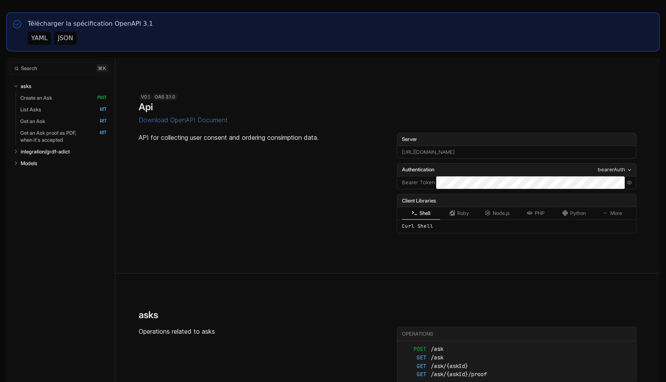
select select "**********"
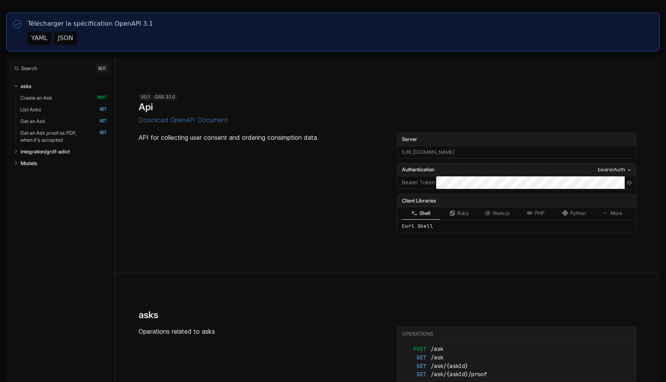
click at [42, 35] on div "YAML" at bounding box center [39, 37] width 16 height 9
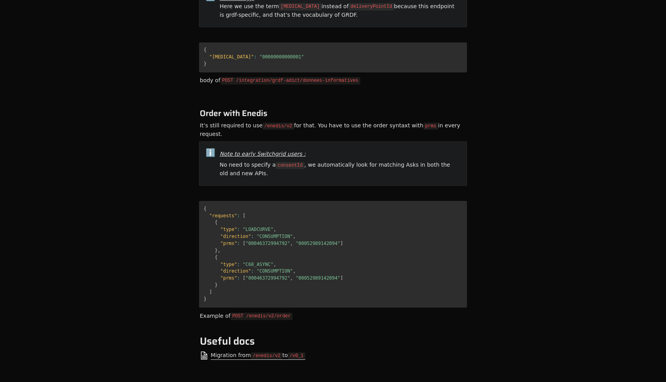
scroll to position [668, 0]
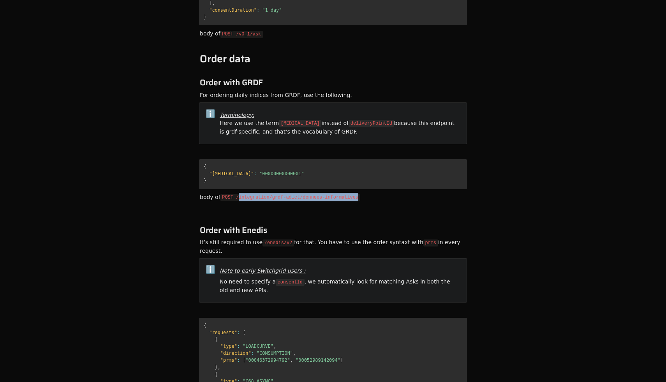
drag, startPoint x: 237, startPoint y: 192, endPoint x: 377, endPoint y: 192, distance: 140.2
click at [377, 192] on div "body of POST /integration/grdf-adict/donnees-informatives" at bounding box center [333, 197] width 268 height 11
drag, startPoint x: 377, startPoint y: 192, endPoint x: 202, endPoint y: 189, distance: 175.2
click at [202, 192] on div "body of POST /integration/grdf-adict/donnees-informatives" at bounding box center [333, 197] width 268 height 11
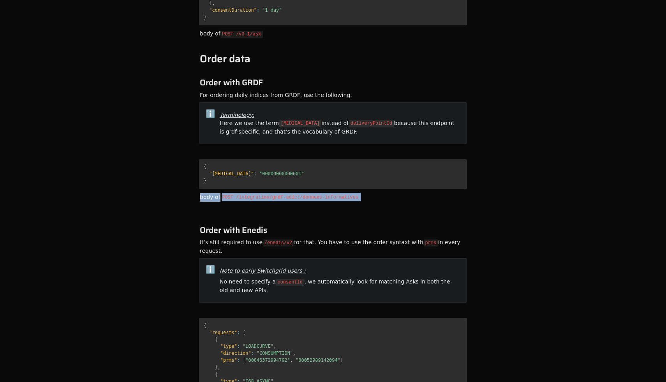
click at [202, 192] on div "body of POST /integration/grdf-adict/donnees-informatives" at bounding box center [333, 197] width 268 height 11
drag, startPoint x: 202, startPoint y: 189, endPoint x: 393, endPoint y: 190, distance: 190.8
click at [393, 192] on div "body of POST /integration/grdf-adict/donnees-informatives" at bounding box center [333, 197] width 268 height 11
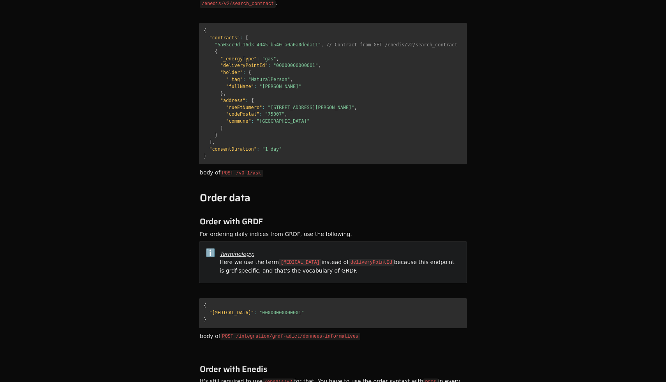
scroll to position [526, 0]
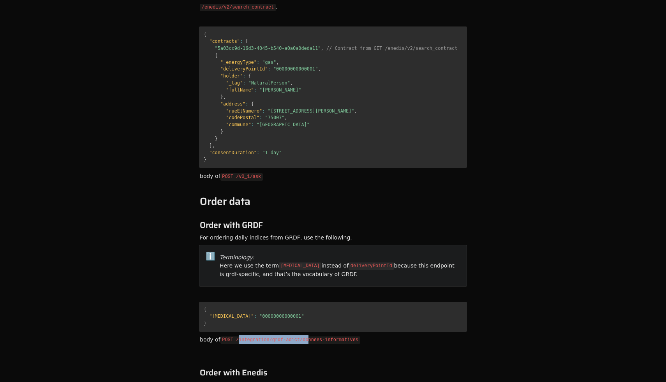
drag, startPoint x: 237, startPoint y: 336, endPoint x: 366, endPoint y: 336, distance: 129.3
click at [366, 336] on div "body of POST /integration/grdf-adict/donnees-informatives" at bounding box center [333, 339] width 268 height 11
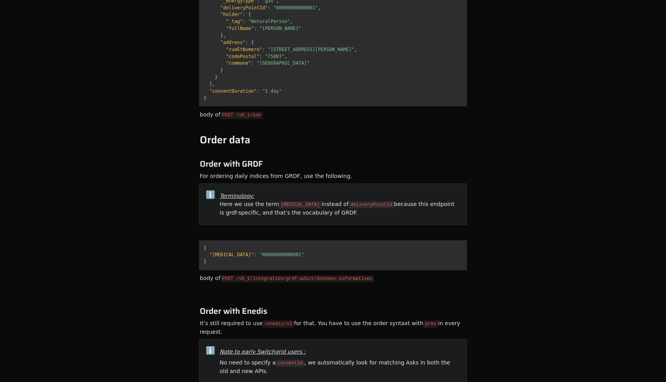
scroll to position [580, 0]
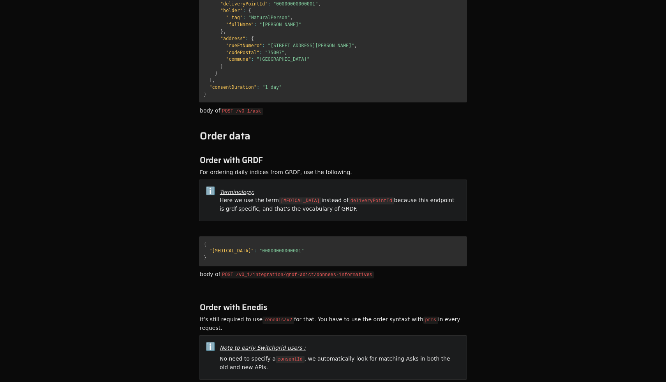
click at [303, 271] on code "POST /v0_1/integration/grdf-adict/donnees-informatives" at bounding box center [297, 274] width 154 height 7
drag, startPoint x: 221, startPoint y: 268, endPoint x: 412, endPoint y: 267, distance: 191.5
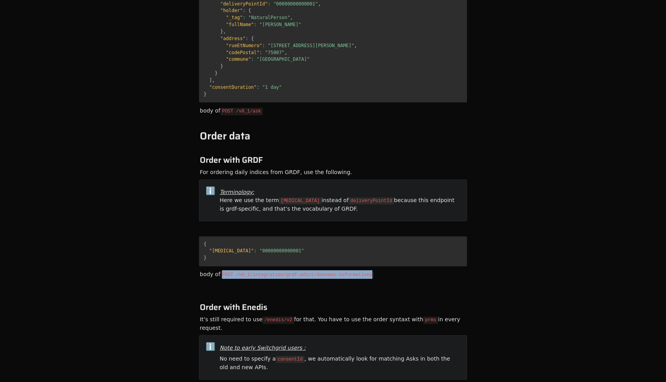
click at [413, 269] on div "body of POST /v0_1/integration/grdf-adict/donnees-informatives" at bounding box center [333, 274] width 268 height 11
copy code "POST /v0_1/integration/grdf-adict/donnees-informatives"
click at [412, 269] on div "body of POST /v0_1/integration/grdf-adict/donnees-informatives" at bounding box center [333, 274] width 268 height 11
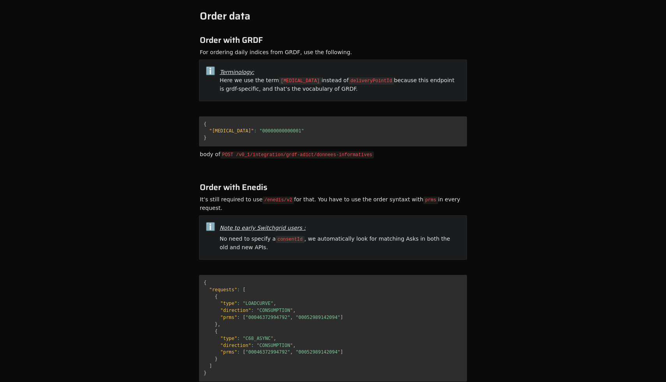
scroll to position [702, 0]
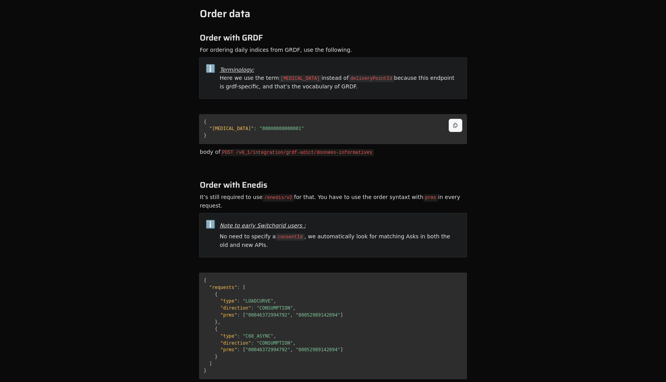
click at [259, 126] on span ""00000000000001"" at bounding box center [281, 128] width 45 height 5
copy span "00000000000001"
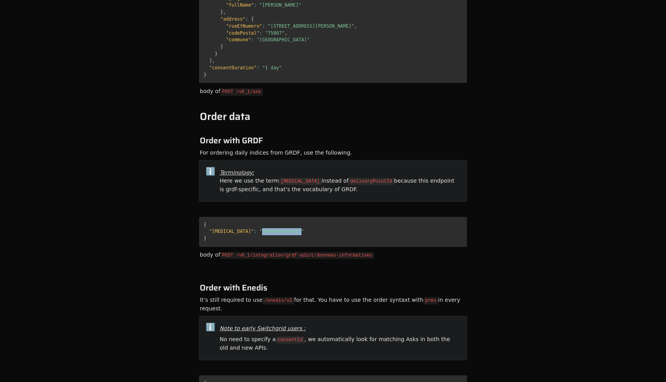
scroll to position [600, 0]
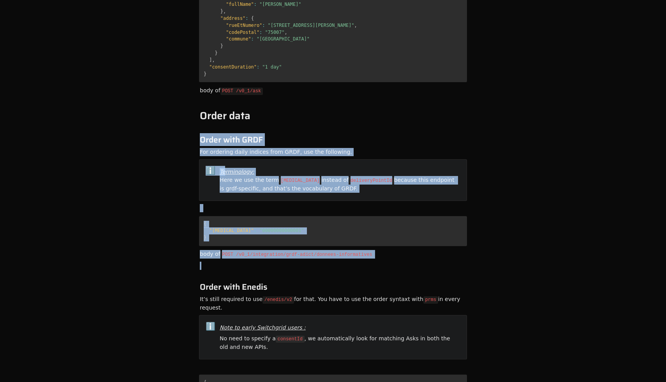
drag, startPoint x: 250, startPoint y: 123, endPoint x: 251, endPoint y: 260, distance: 136.3
click at [251, 260] on article "🚧 This document is WIP. This API is still beta, please reach us at contact@swit…" at bounding box center [333, 5] width 268 height 1082
click at [251, 260] on div at bounding box center [333, 265] width 268 height 11
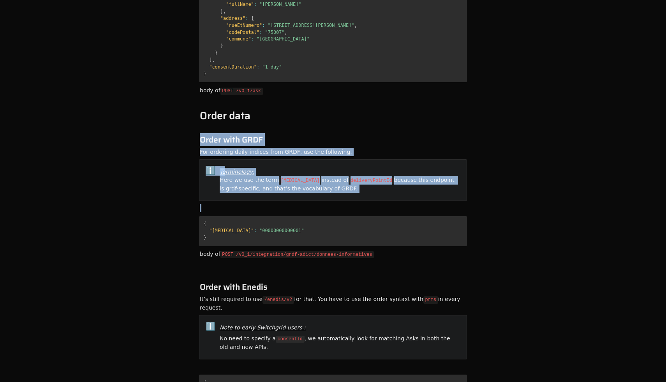
drag, startPoint x: 250, startPoint y: 206, endPoint x: 251, endPoint y: 120, distance: 86.0
click at [251, 120] on article "🚧 This document is WIP. This API is still beta, please reach us at contact@swit…" at bounding box center [333, 5] width 268 height 1082
click at [243, 315] on div "ℹ️ Note to early Switchgrid users : No need to specify a consentId , we automat…" at bounding box center [333, 337] width 268 height 44
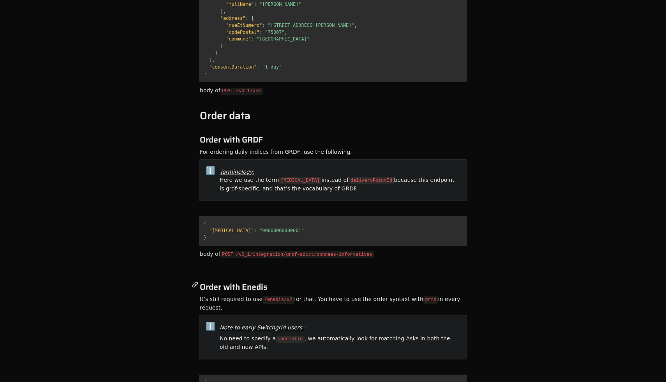
click at [243, 280] on span "Order with Enedis" at bounding box center [233, 286] width 67 height 13
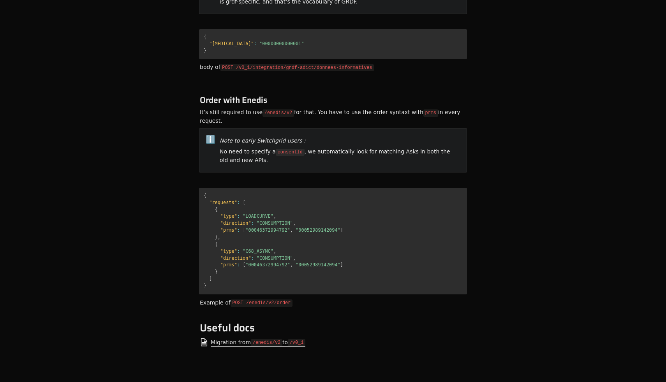
scroll to position [0, 0]
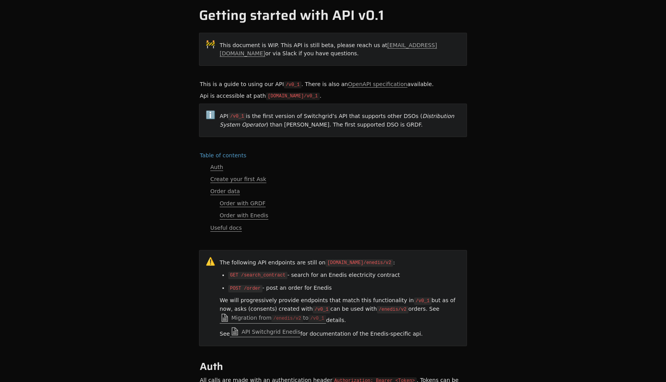
scroll to position [36, 0]
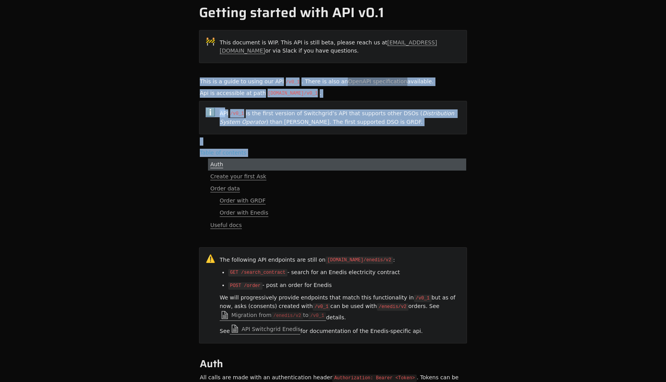
drag, startPoint x: 232, startPoint y: 72, endPoint x: 274, endPoint y: 167, distance: 103.7
click at [274, 167] on link "Auth" at bounding box center [337, 164] width 258 height 12
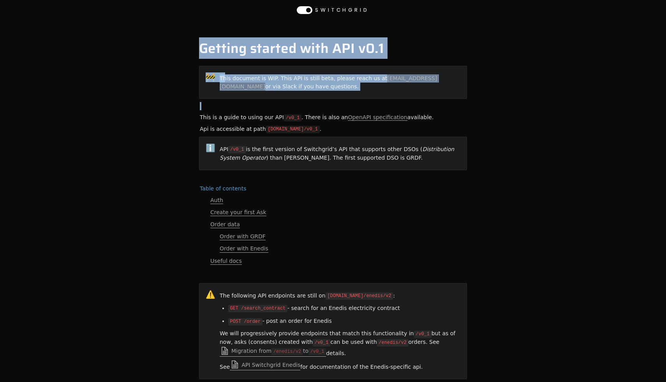
drag, startPoint x: 204, startPoint y: 53, endPoint x: 216, endPoint y: 107, distance: 55.2
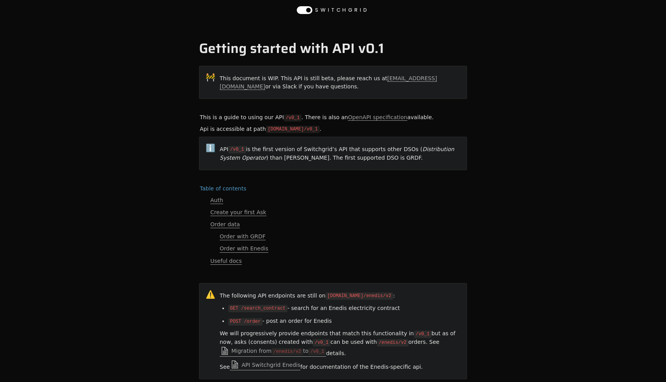
click at [216, 104] on div at bounding box center [333, 106] width 268 height 11
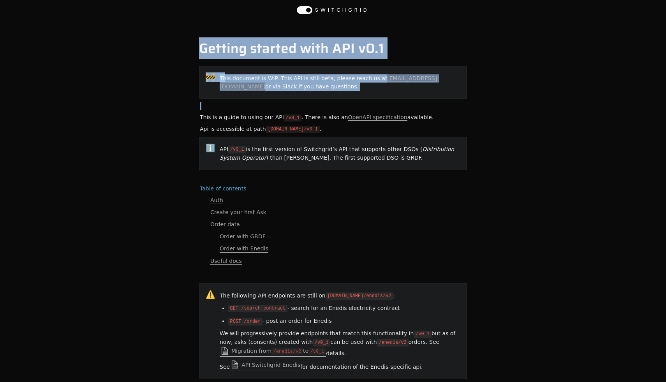
copy main "Getting started with API v0.1 🚧 This document is WIP. This API is still beta, p…"
drag, startPoint x: 245, startPoint y: 104, endPoint x: 187, endPoint y: 31, distance: 93.1
